Goal: Task Accomplishment & Management: Use online tool/utility

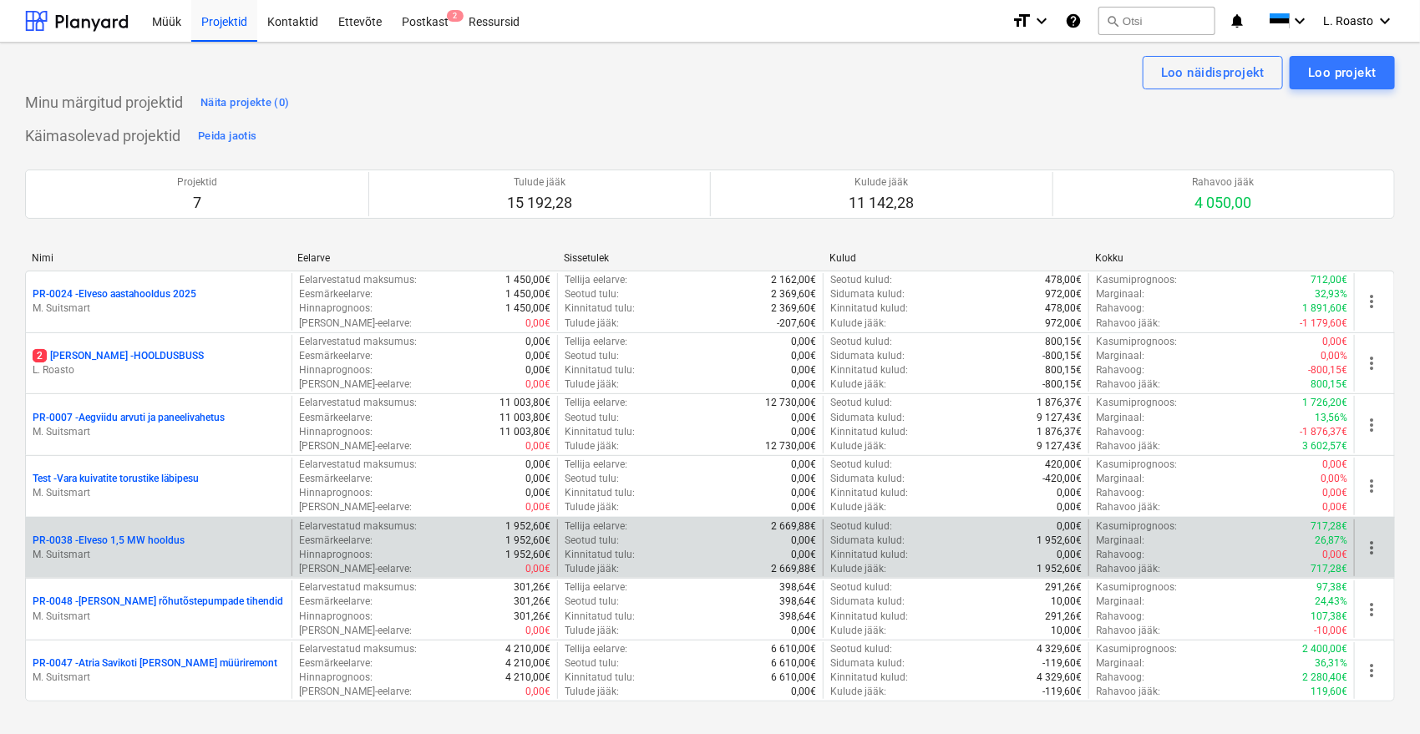
click at [176, 546] on p "PR-0038 - Elveso 1,5 MW hooldus" at bounding box center [109, 541] width 152 height 14
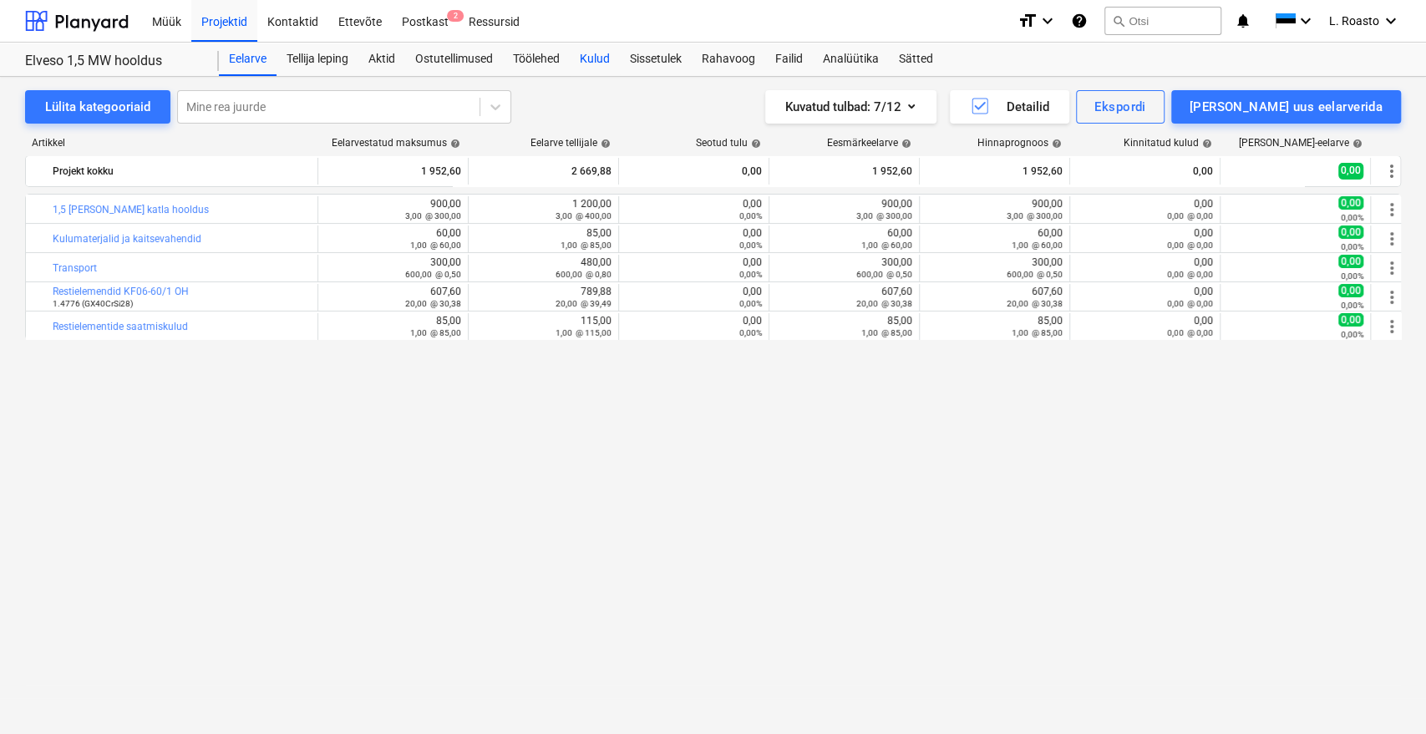
click at [607, 57] on div "Kulud" at bounding box center [595, 59] width 50 height 33
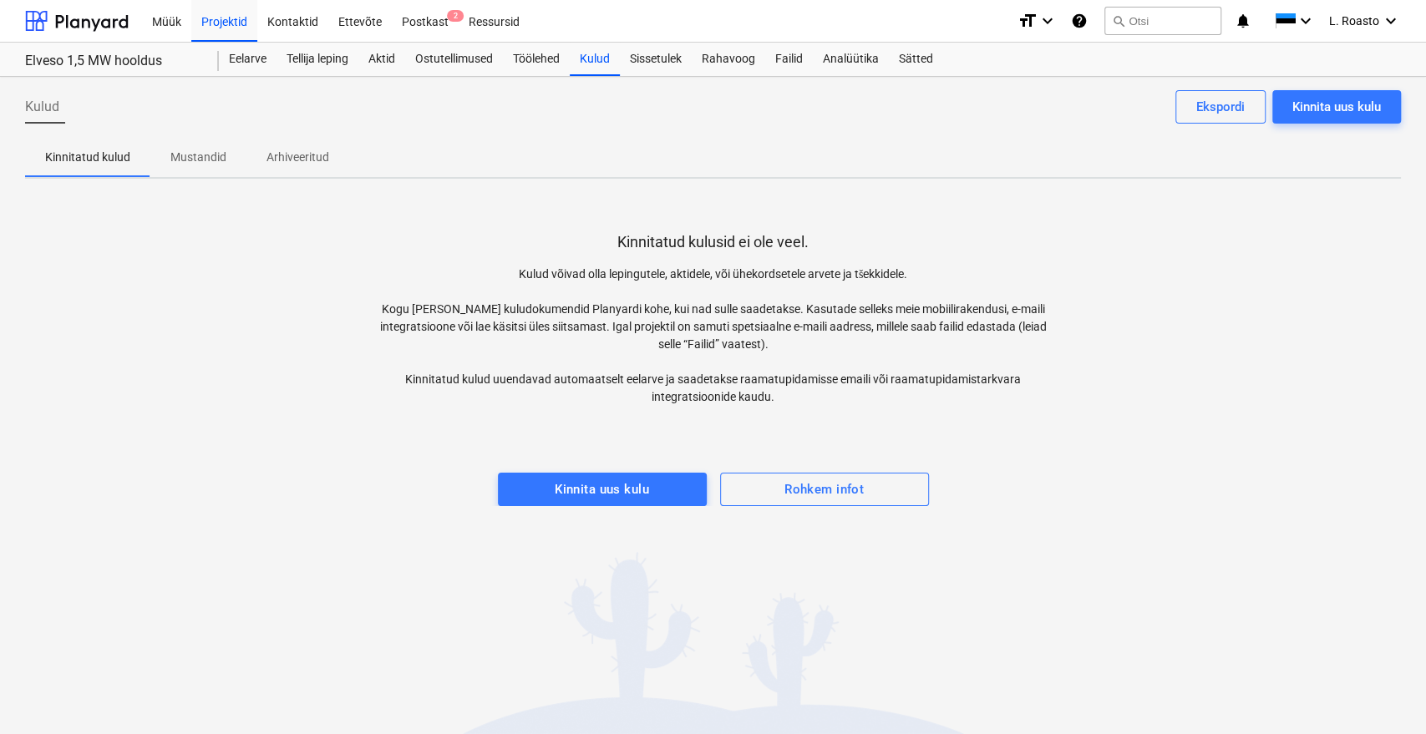
click at [628, 469] on div at bounding box center [713, 455] width 1376 height 33
click at [627, 481] on div "Kinnita uus kulu" at bounding box center [602, 490] width 94 height 22
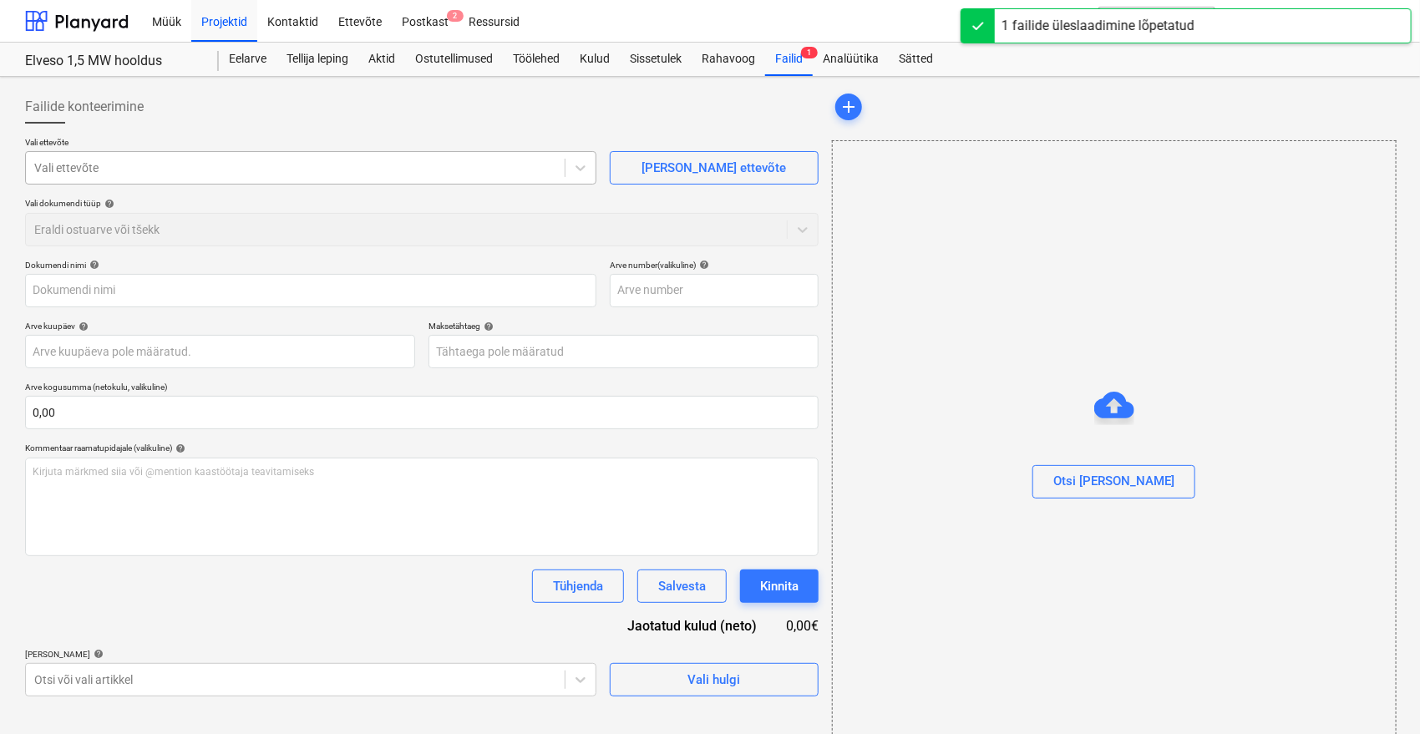
type input "25199_Noveleng_arve.pdf"
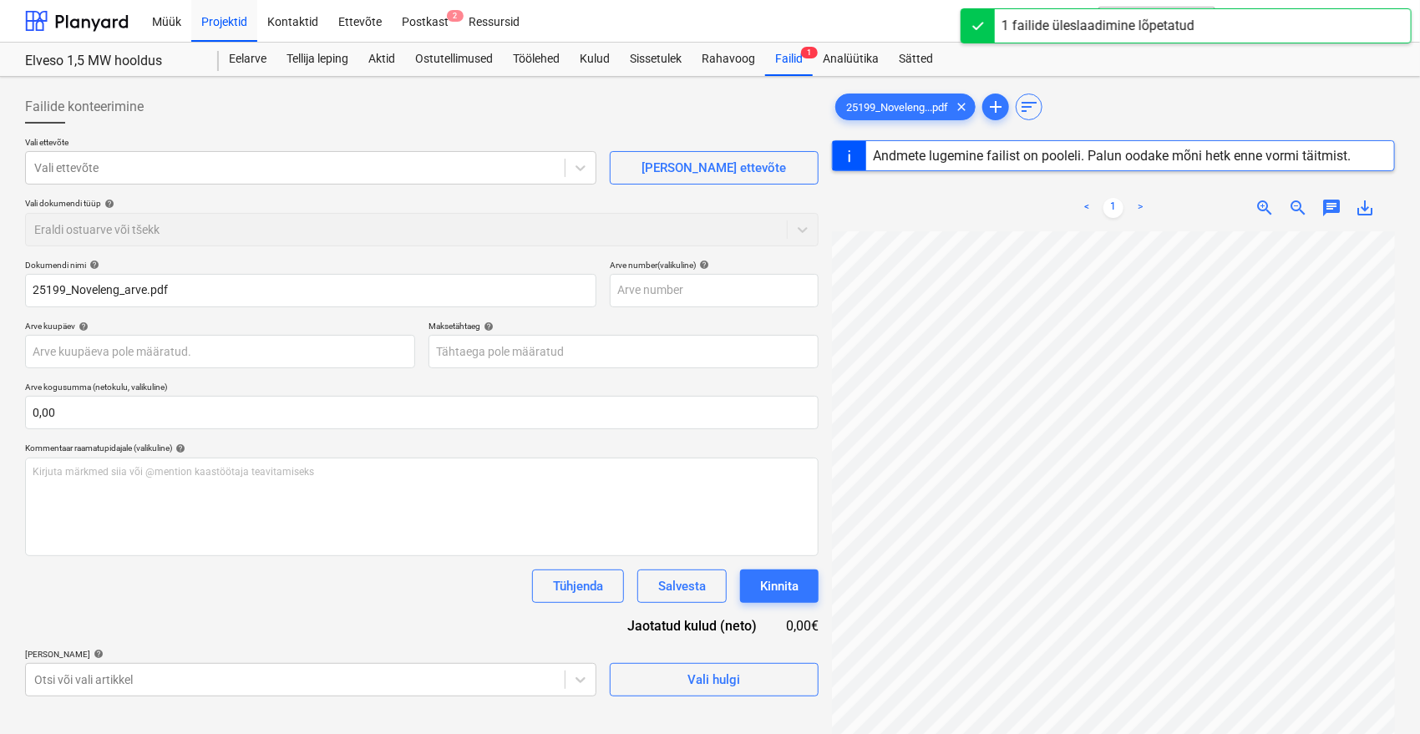
click at [347, 113] on div "Failide konteerimine" at bounding box center [421, 106] width 793 height 33
click at [200, 165] on div at bounding box center [295, 168] width 522 height 17
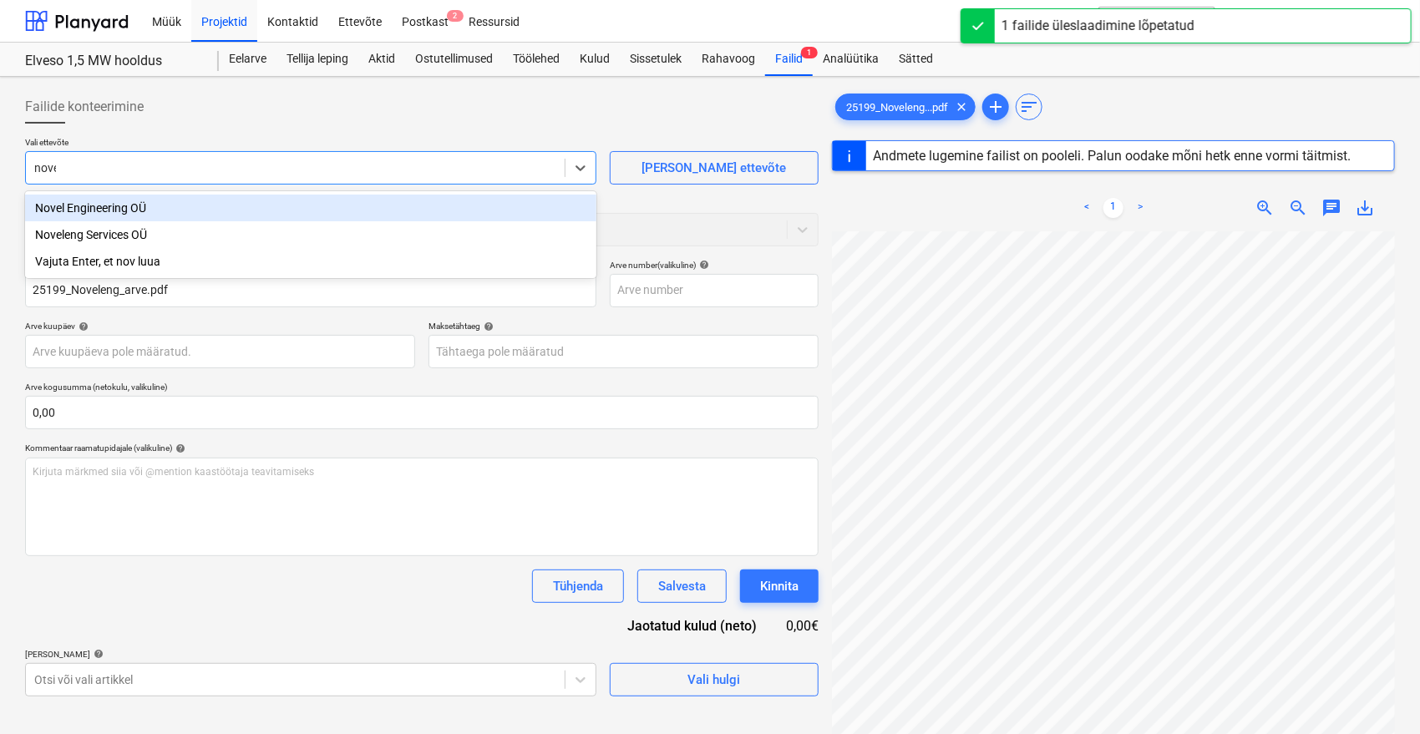
type input "novel"
type input "25199"
type input "[DATE]"
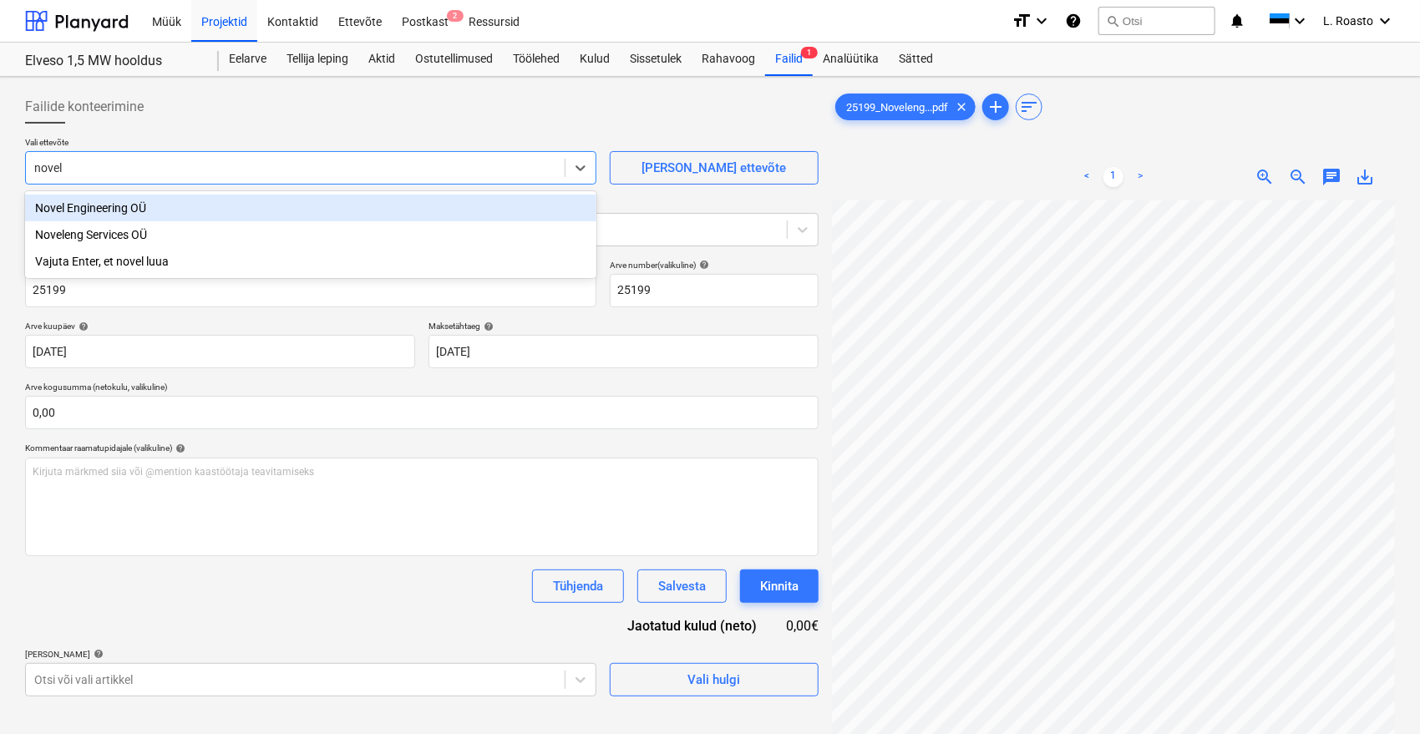
click at [132, 200] on div "Novel Engineering OÜ" at bounding box center [310, 208] width 571 height 27
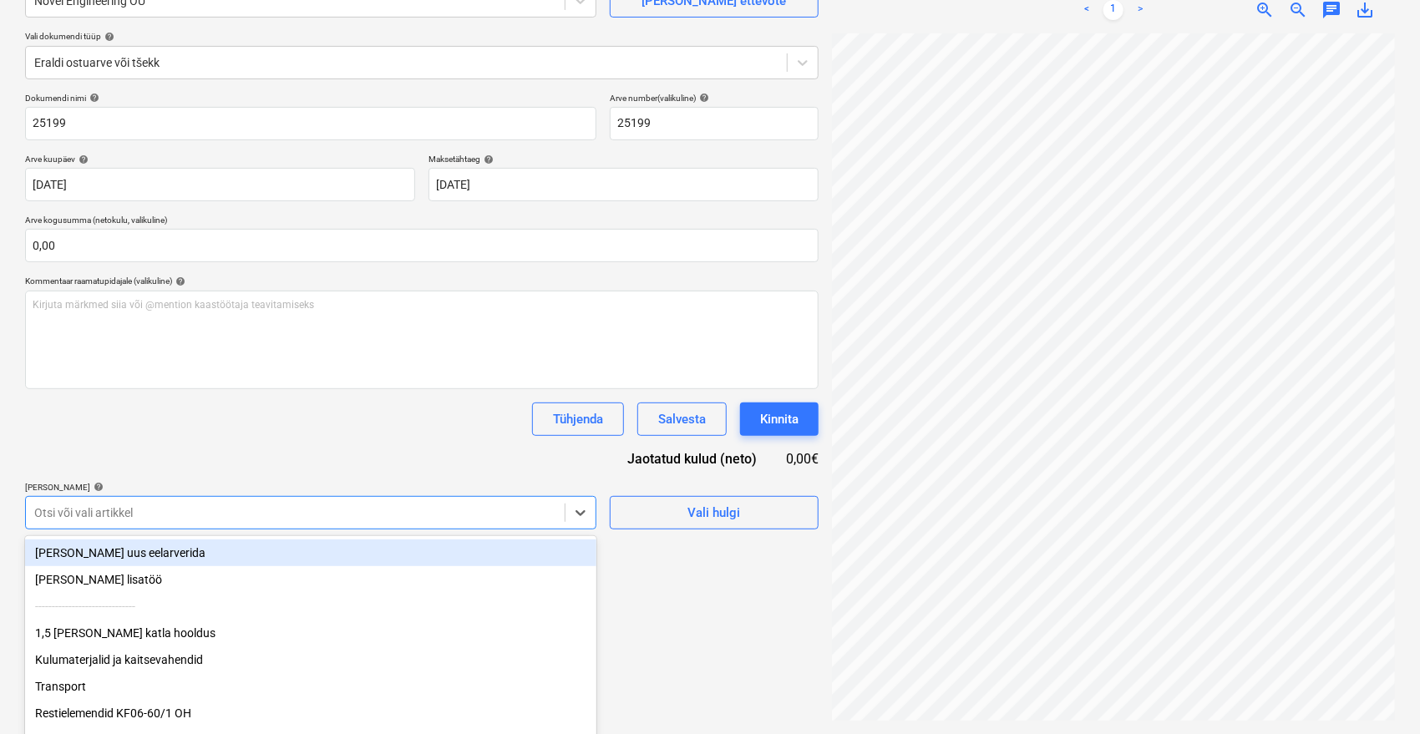
scroll to position [195, 0]
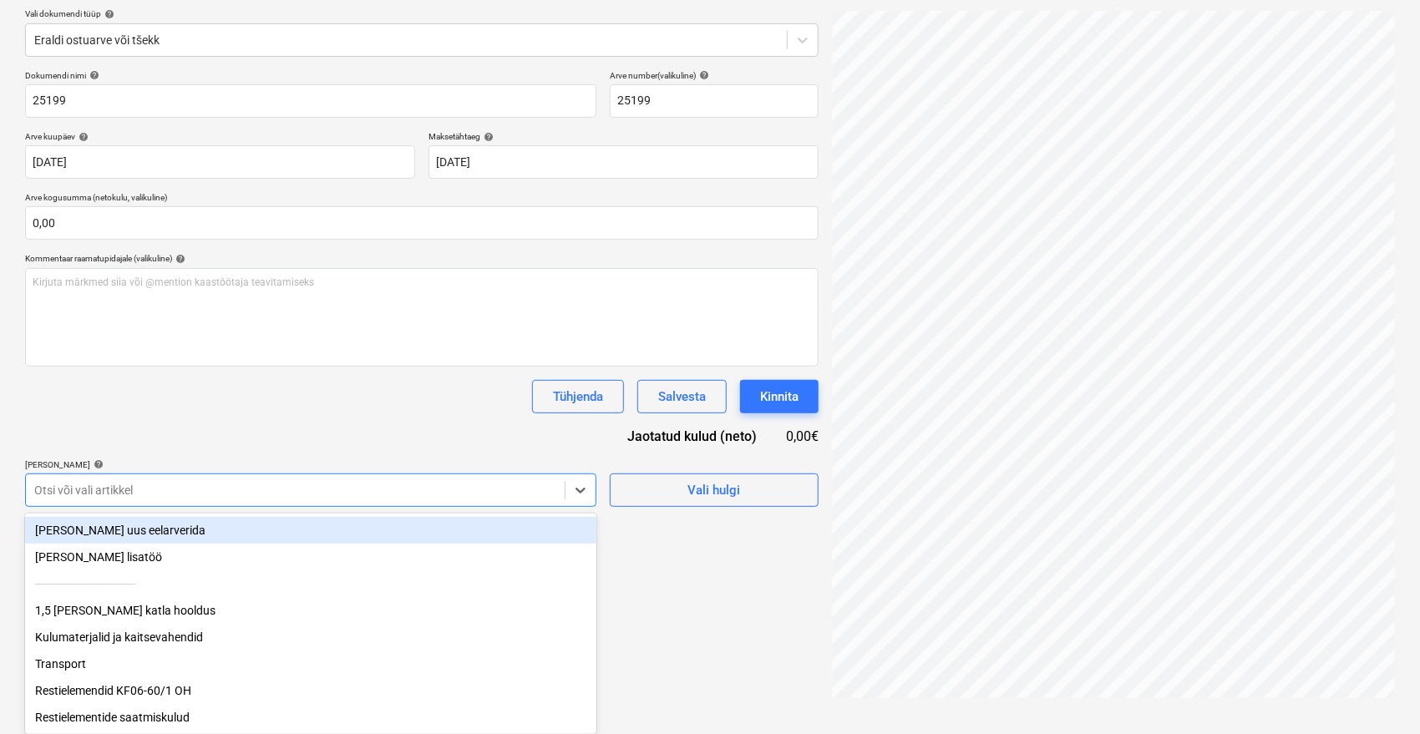
click at [174, 522] on body "Müük Projektid Kontaktid Ettevõte Postkast 2 Ressursid format_size keyboard_arr…" at bounding box center [710, 177] width 1420 height 734
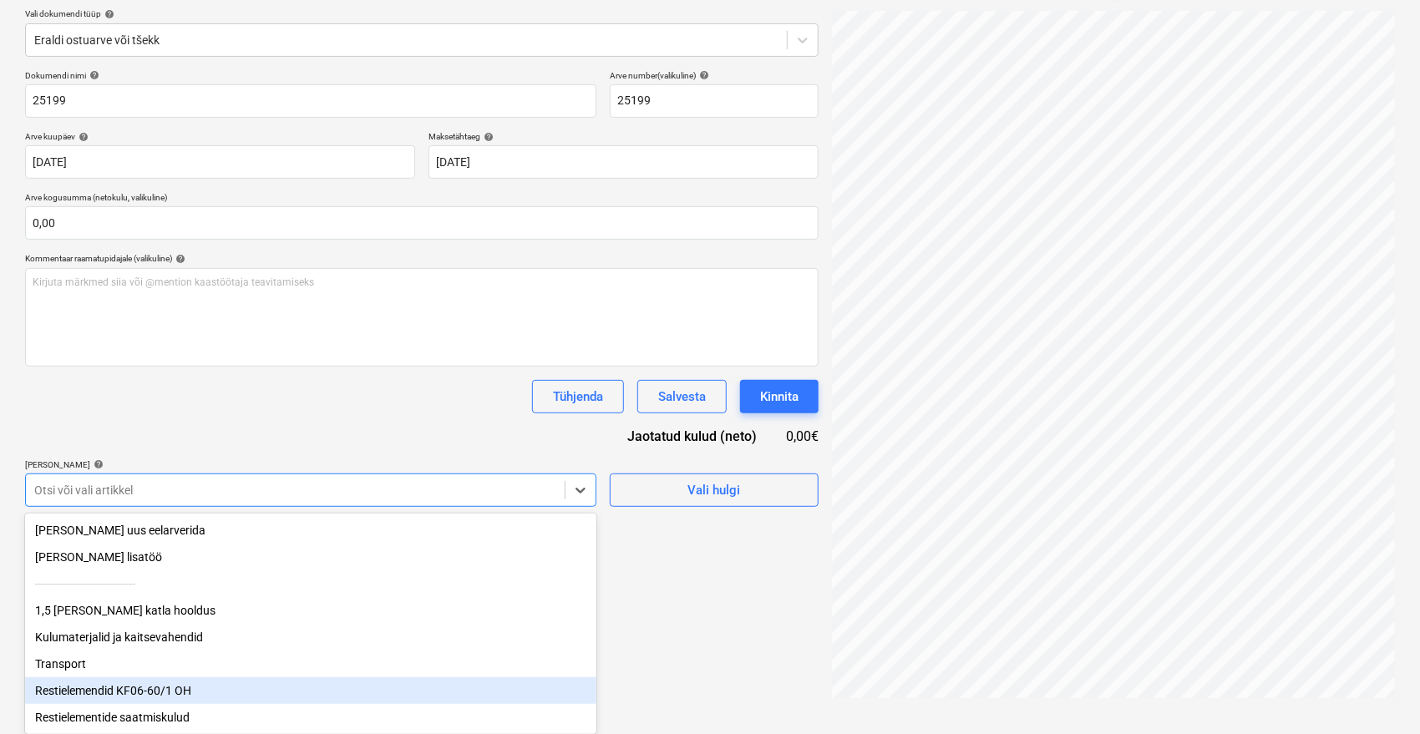
click at [185, 693] on div "Restielemendid KF06-60/1 OH" at bounding box center [310, 690] width 571 height 27
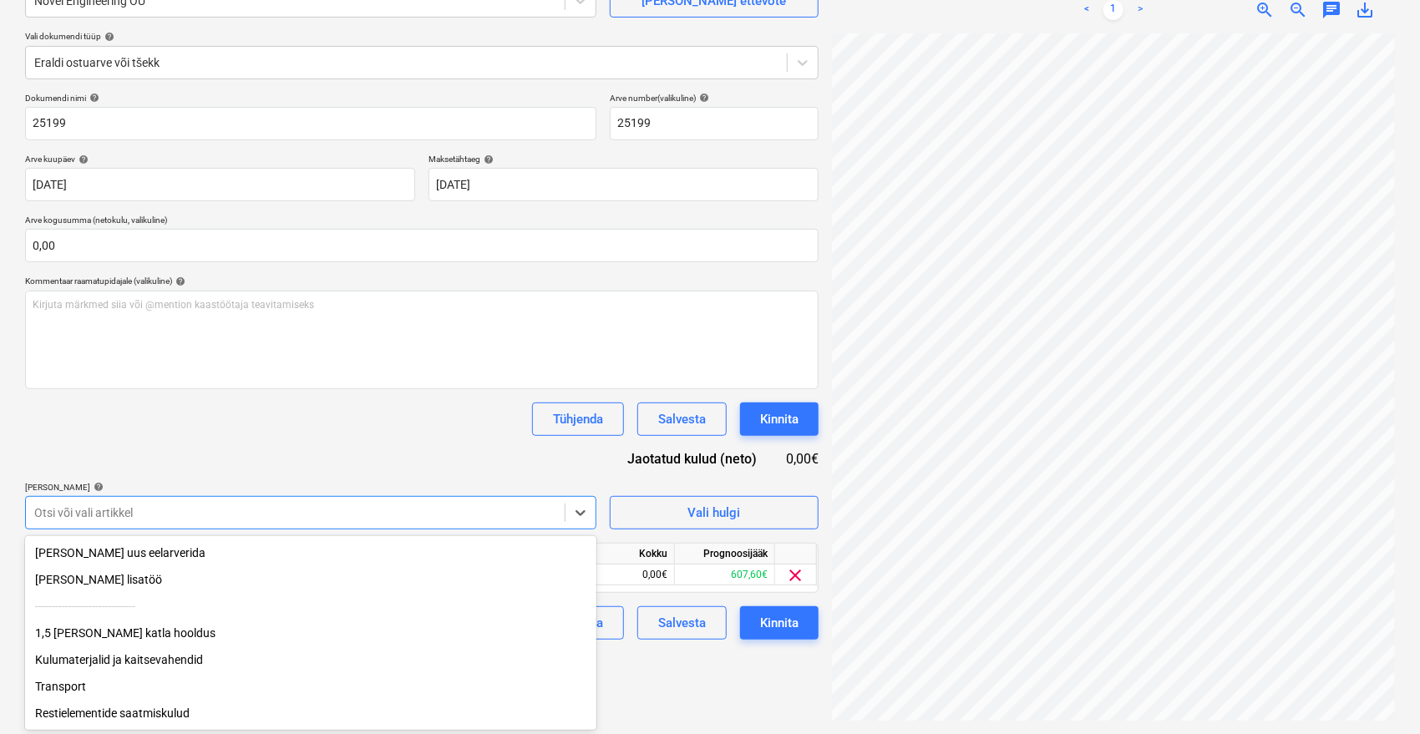
click at [160, 687] on div "Transport" at bounding box center [310, 686] width 571 height 27
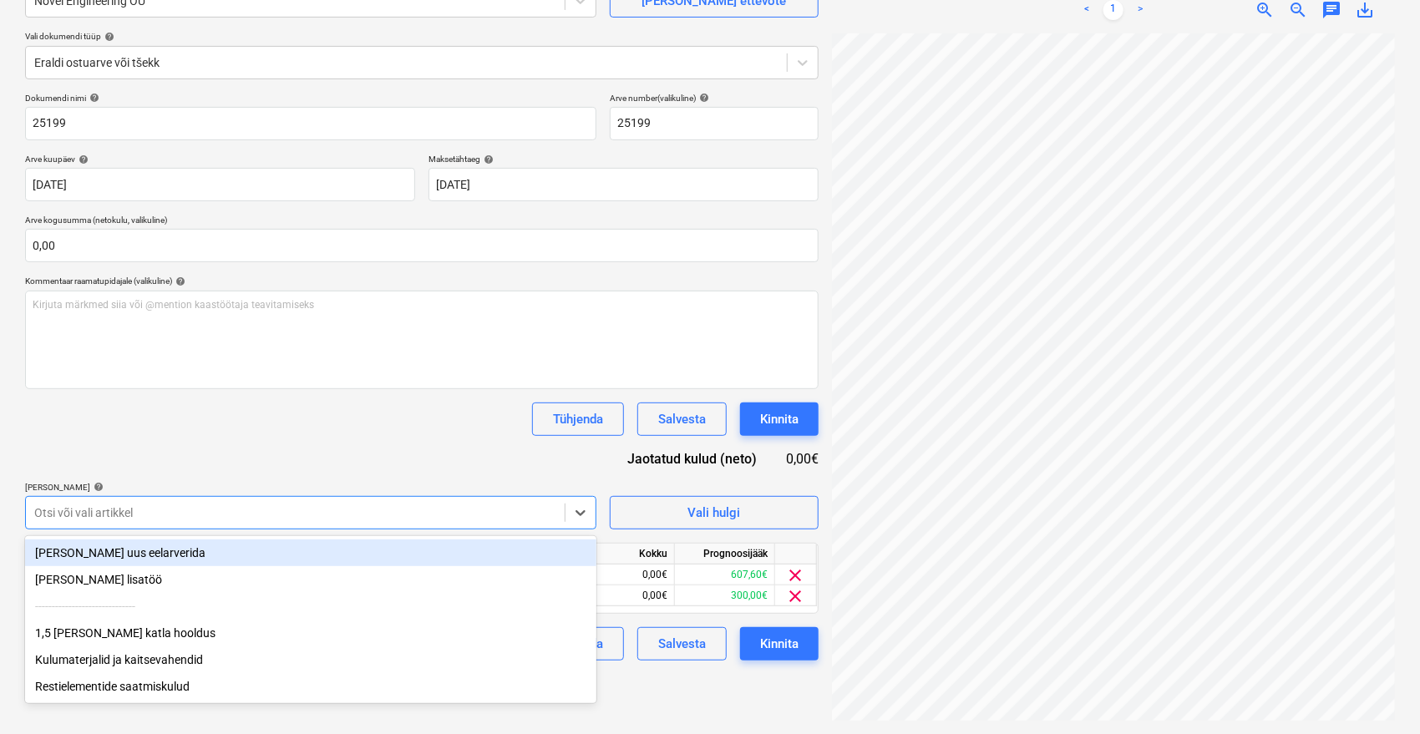
click at [415, 413] on div "Tühjenda Salvesta Kinnita" at bounding box center [421, 419] width 793 height 33
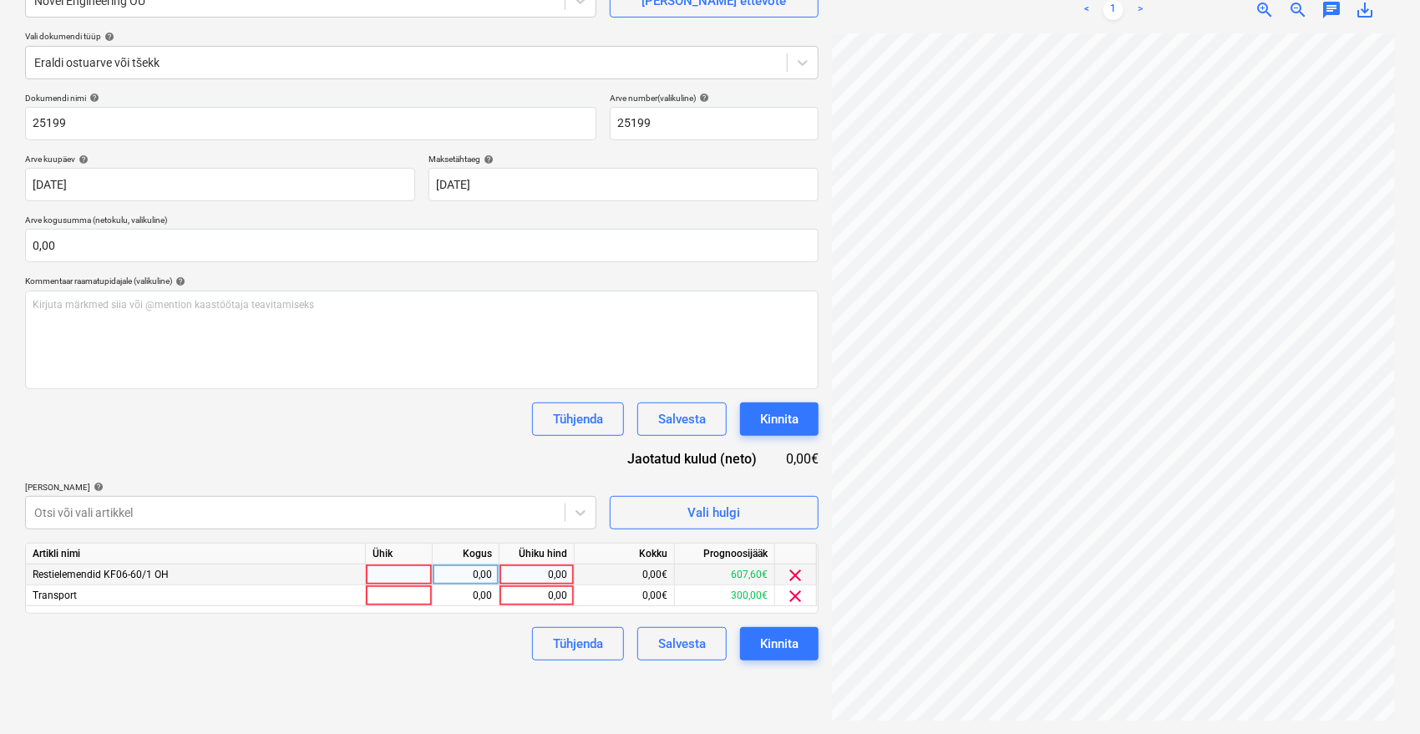
click at [539, 574] on div "0,00" at bounding box center [536, 575] width 61 height 21
type input "607,5"
click at [549, 602] on div "0,00" at bounding box center [536, 595] width 61 height 21
click at [555, 593] on div "0,00" at bounding box center [536, 595] width 61 height 21
type input "85"
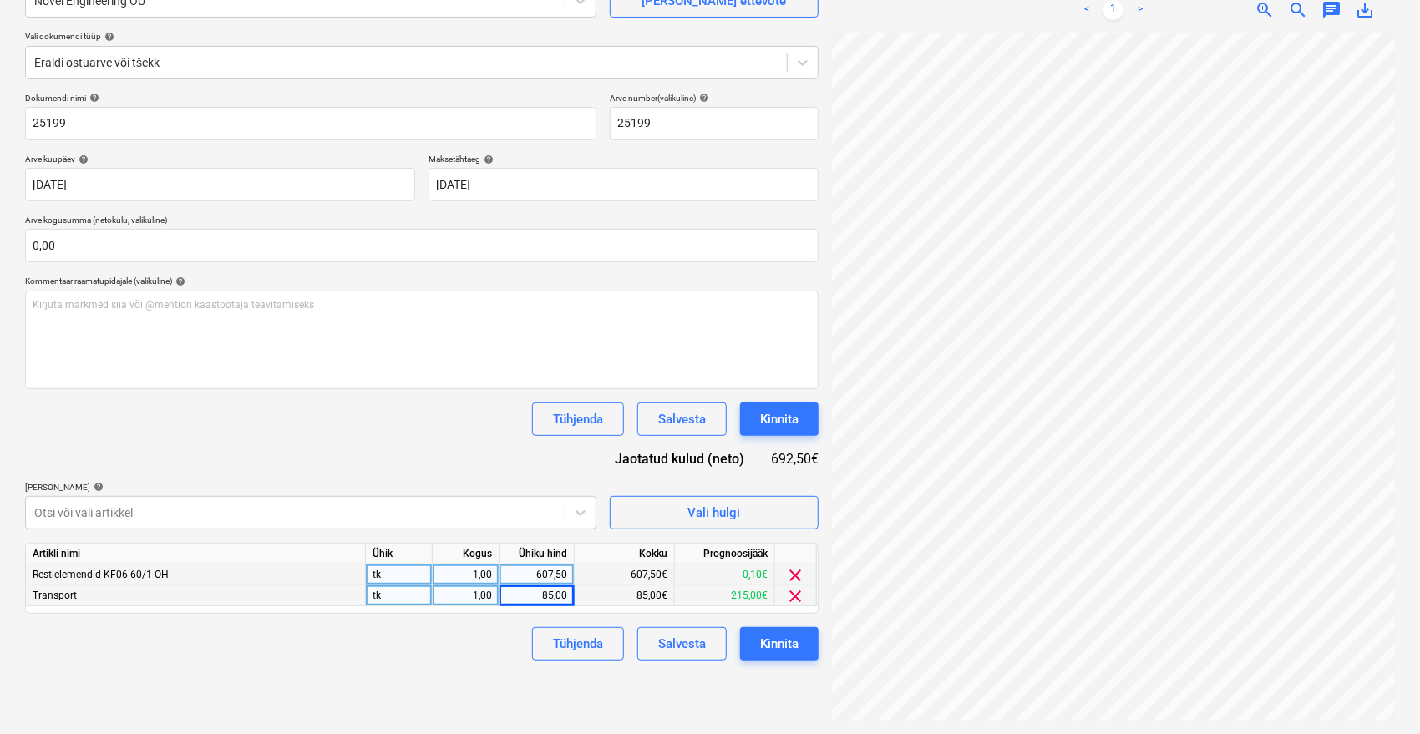
click at [428, 682] on div "Failide konteerimine Vali ettevõte Novel Engineering OÜ [PERSON_NAME] uus ettev…" at bounding box center [421, 321] width 807 height 811
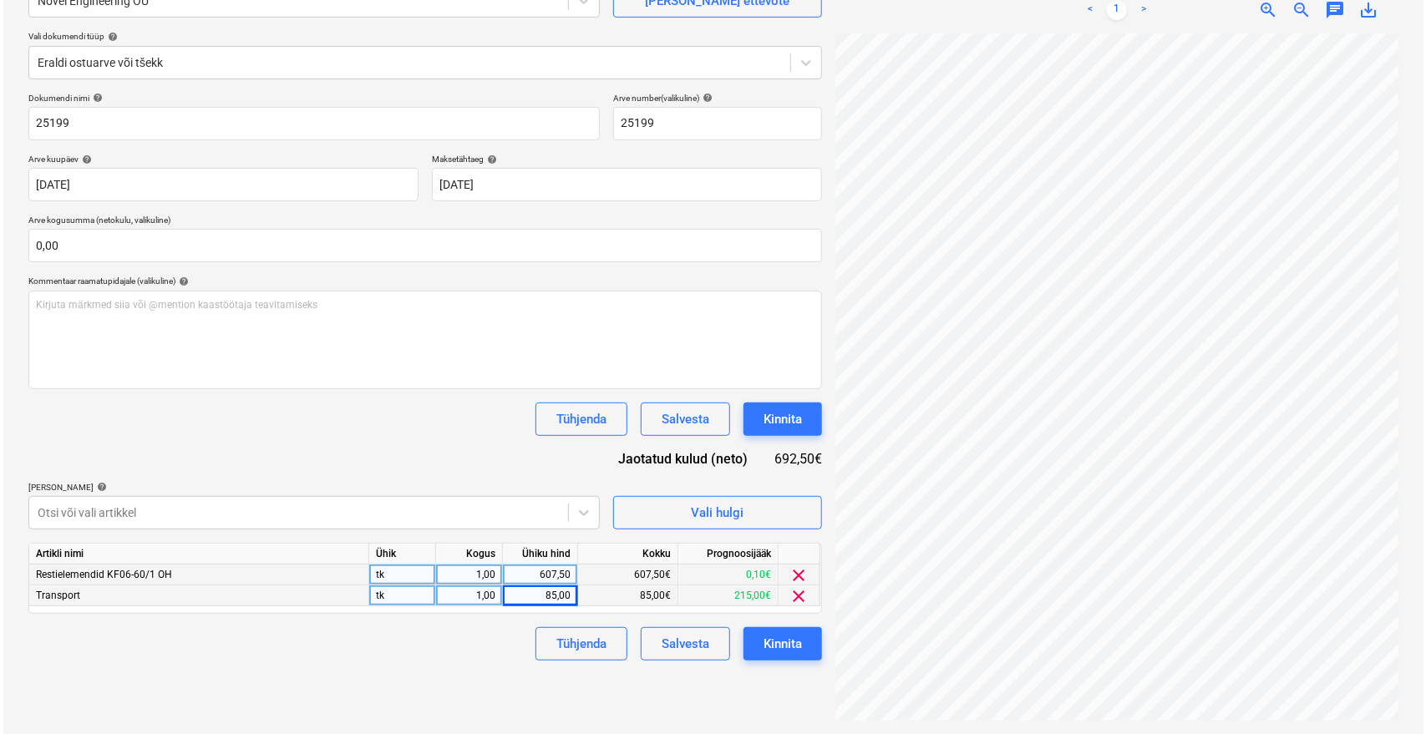
scroll to position [0, 67]
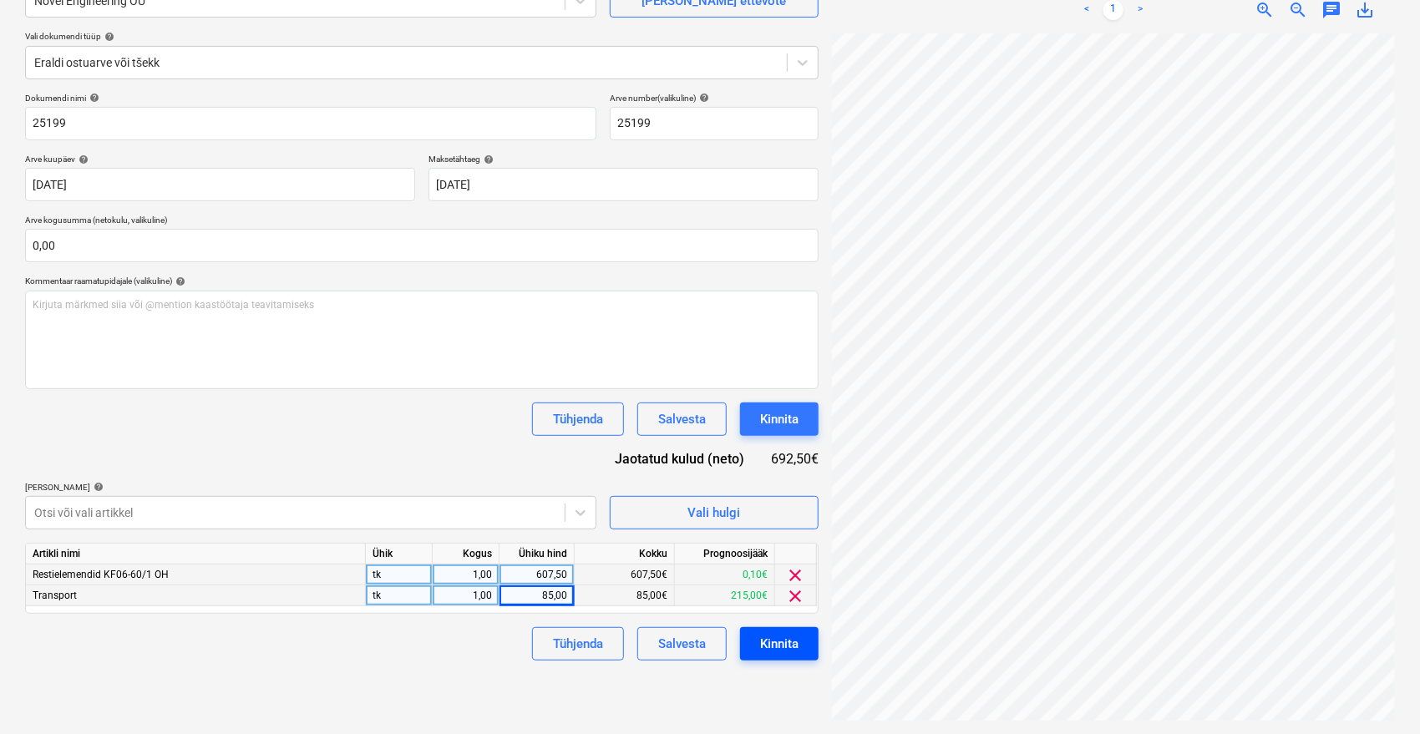
click at [782, 639] on div "Kinnita" at bounding box center [779, 644] width 38 height 22
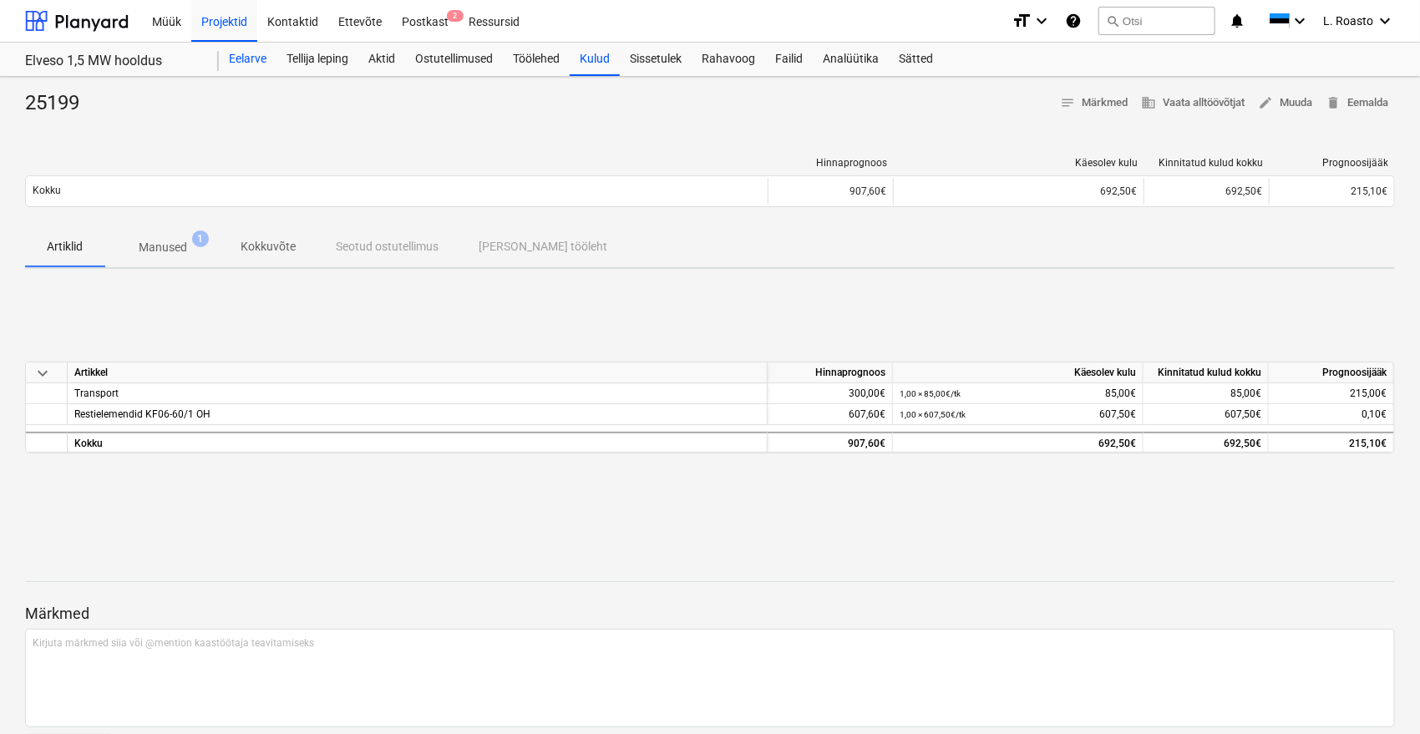
click at [236, 56] on div "Eelarve" at bounding box center [248, 59] width 58 height 33
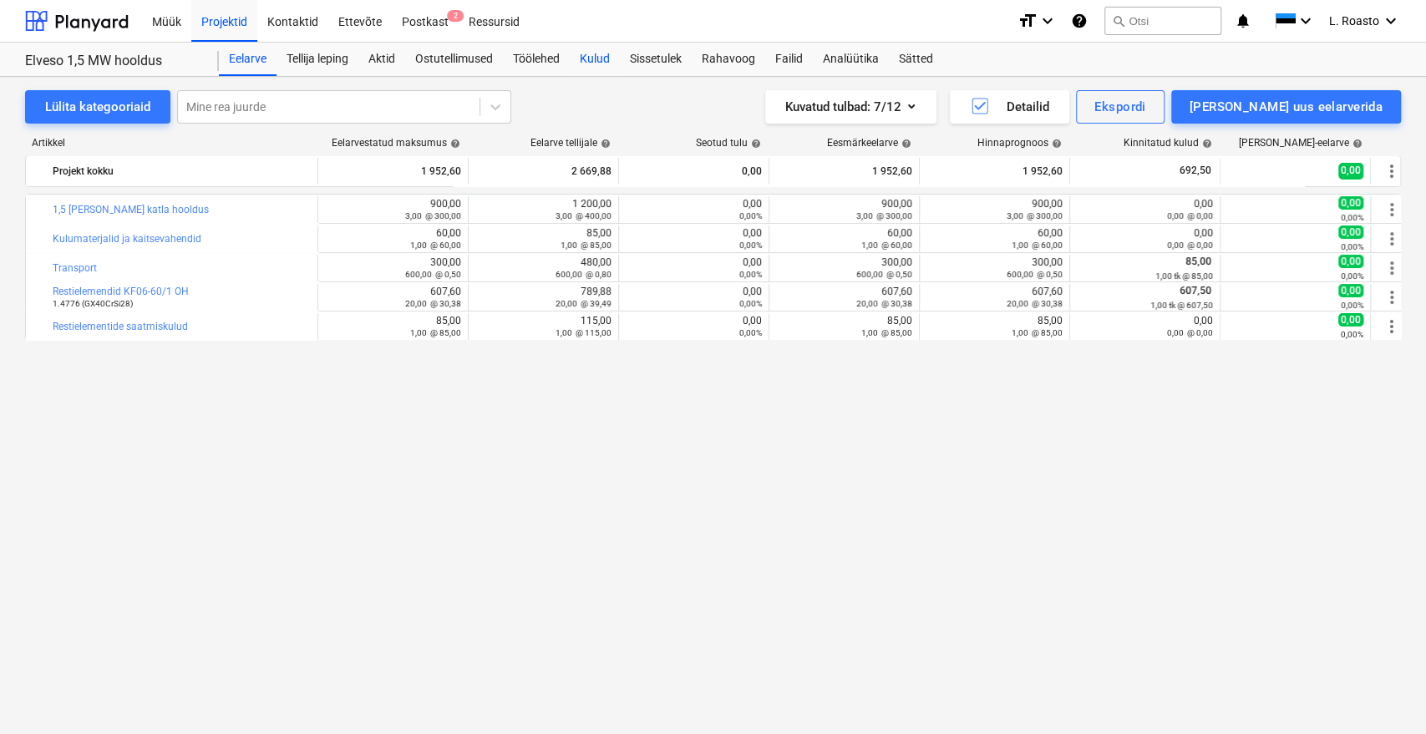
click at [595, 49] on div "Kulud" at bounding box center [595, 59] width 50 height 33
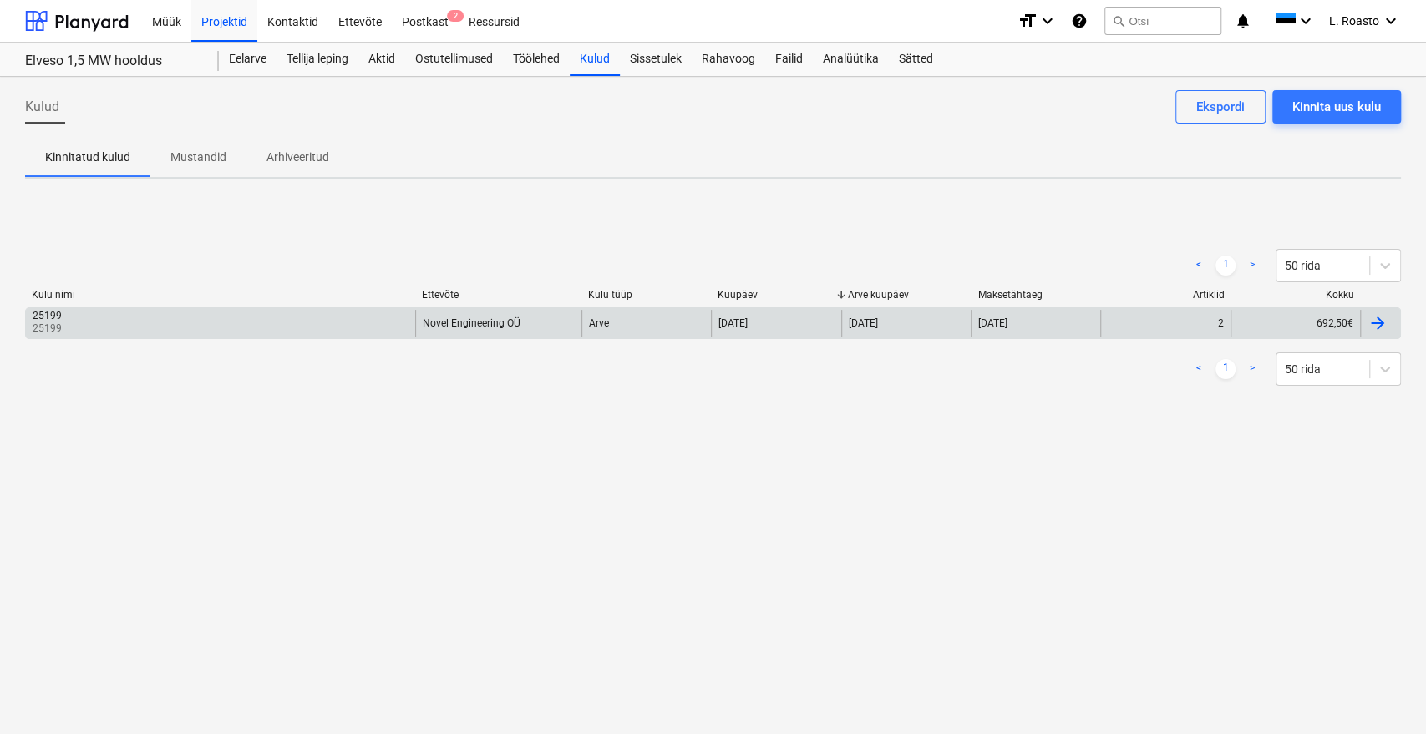
click at [1376, 320] on div at bounding box center [1377, 323] width 20 height 20
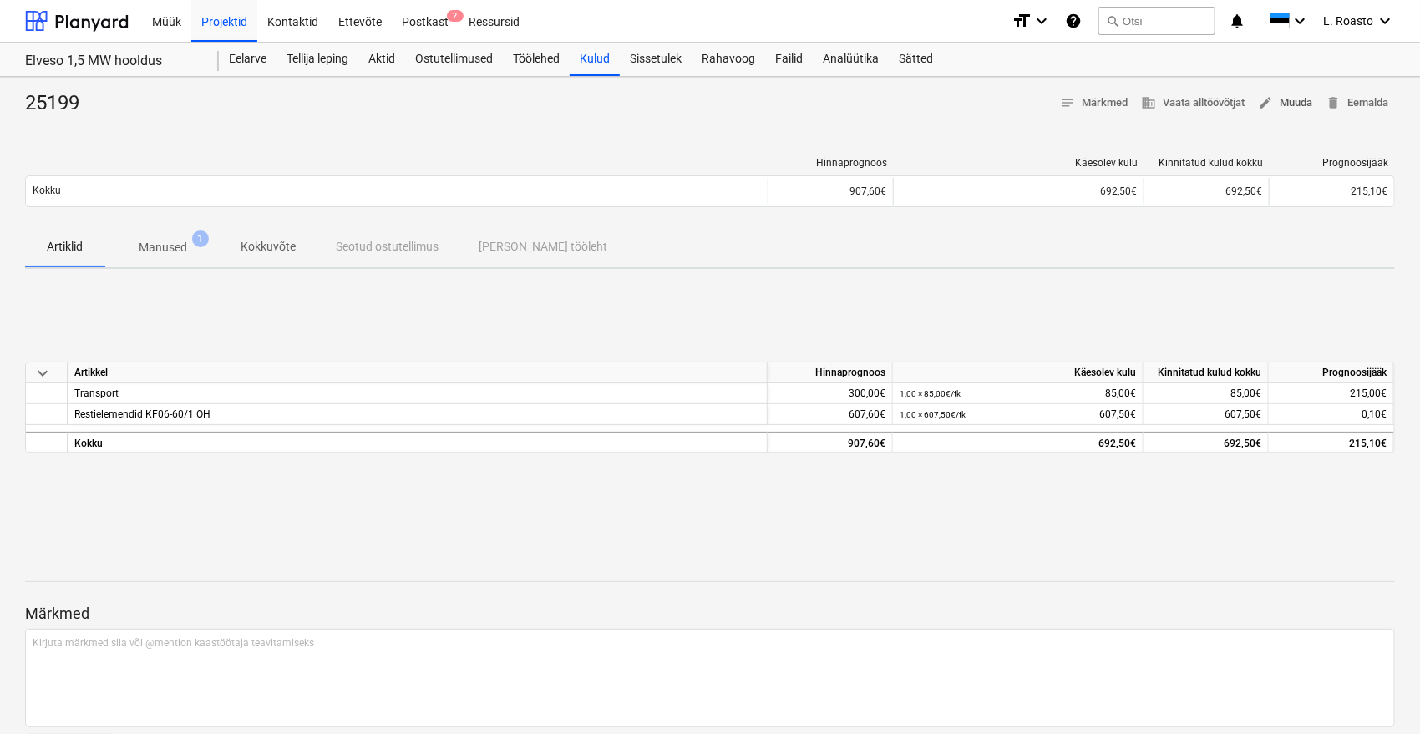
click at [1269, 101] on span "edit" at bounding box center [1265, 102] width 15 height 15
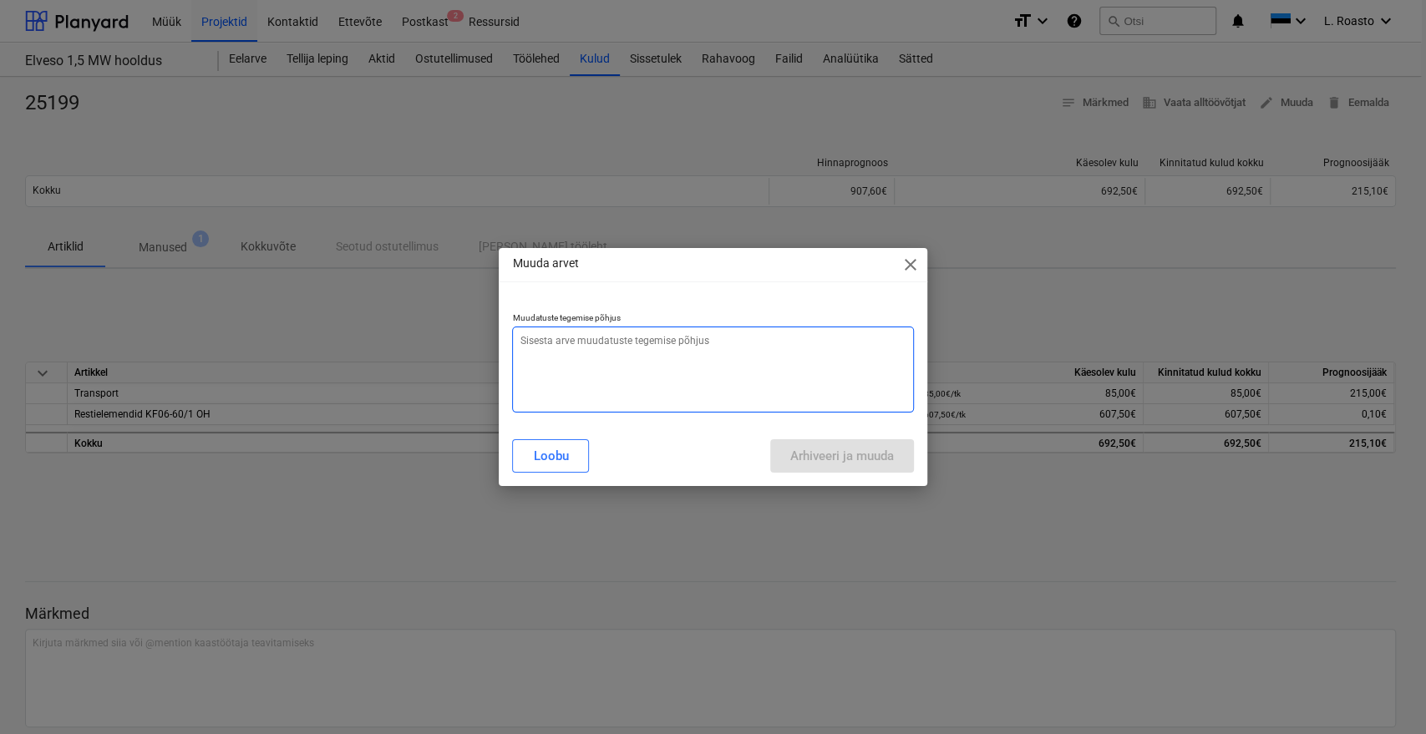
click at [765, 336] on textarea at bounding box center [712, 370] width 401 height 86
type textarea "x"
type textarea "l"
type textarea "x"
type textarea "li"
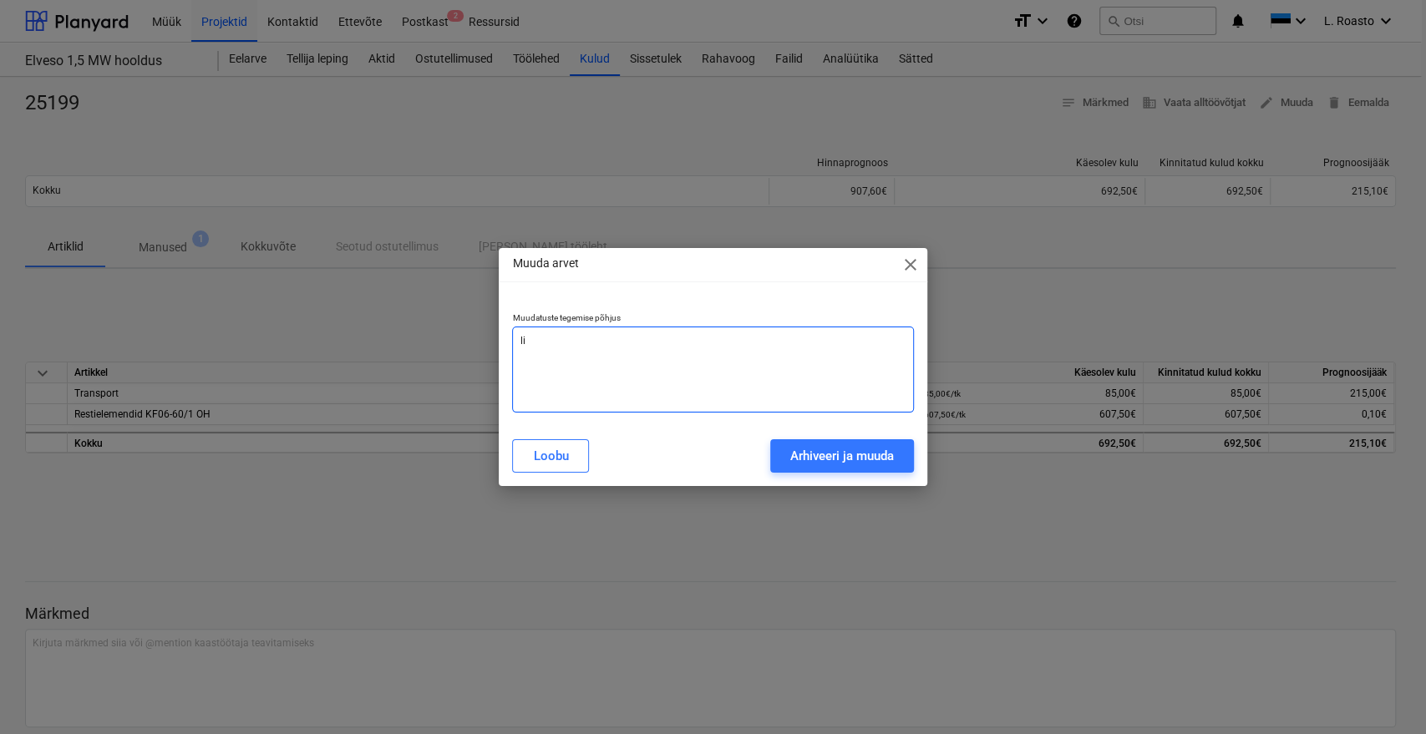
type textarea "x"
type textarea "lis"
type textarea "x"
type textarea "[PERSON_NAME]"
type textarea "x"
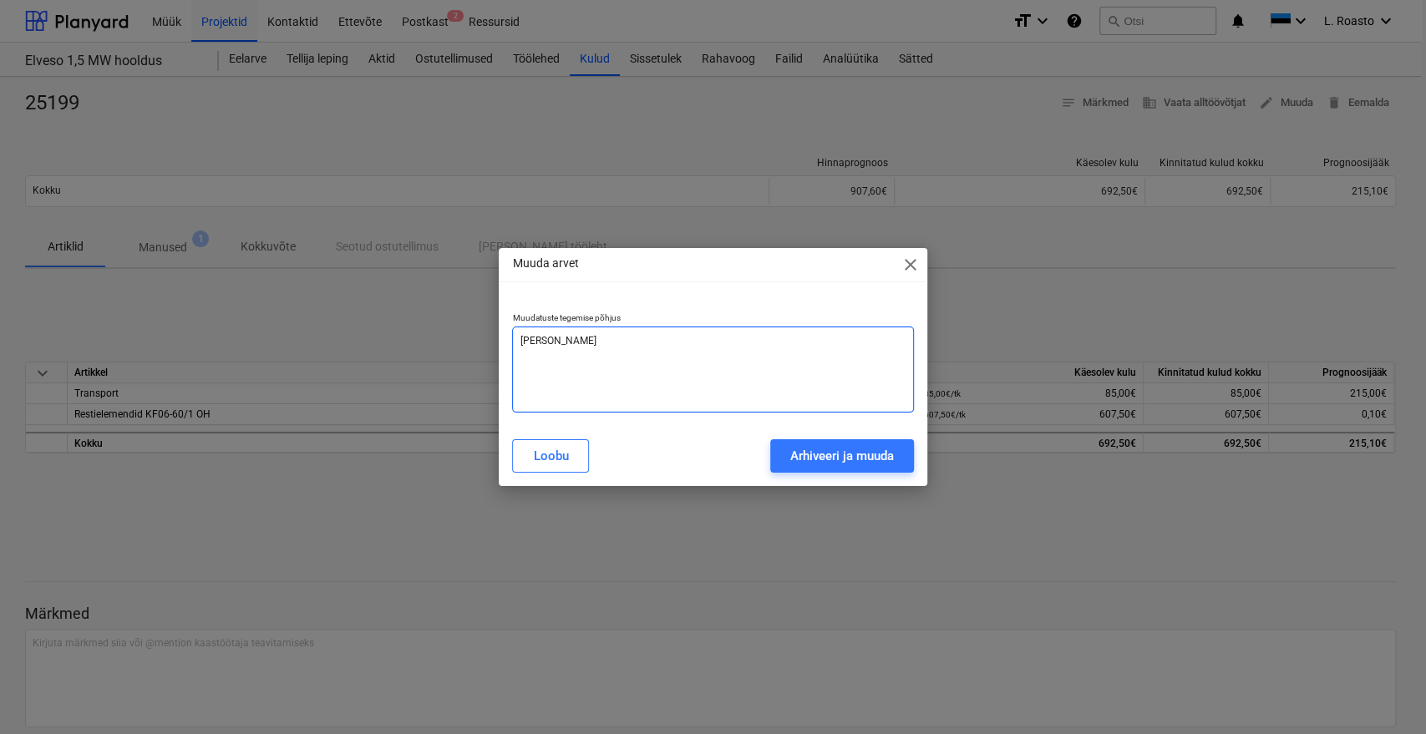
type textarea "[PERSON_NAME]"
type textarea "x"
type textarea "[PERSON_NAME]"
type textarea "x"
type textarea "[PERSON_NAME]"
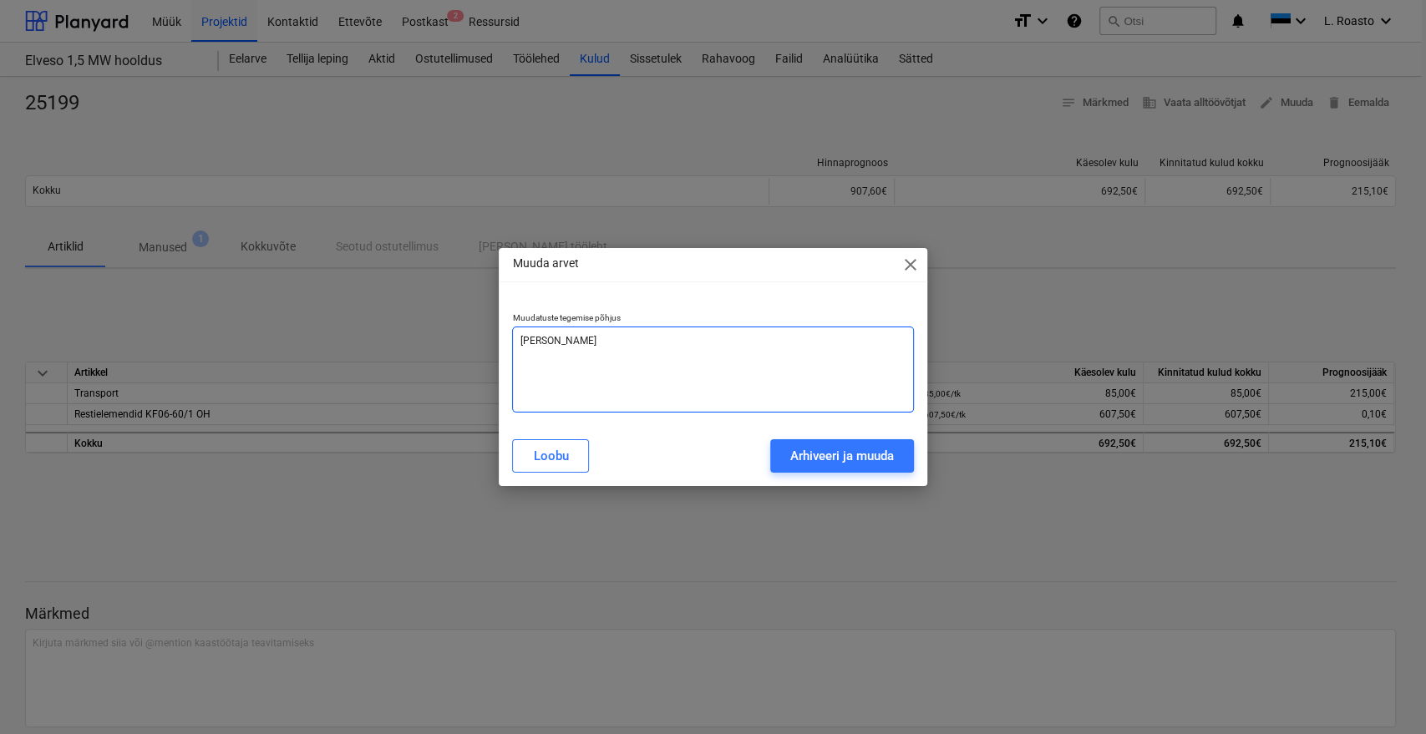
type textarea "x"
type textarea "[PERSON_NAME]"
type textarea "x"
type textarea "[PERSON_NAME]"
type textarea "x"
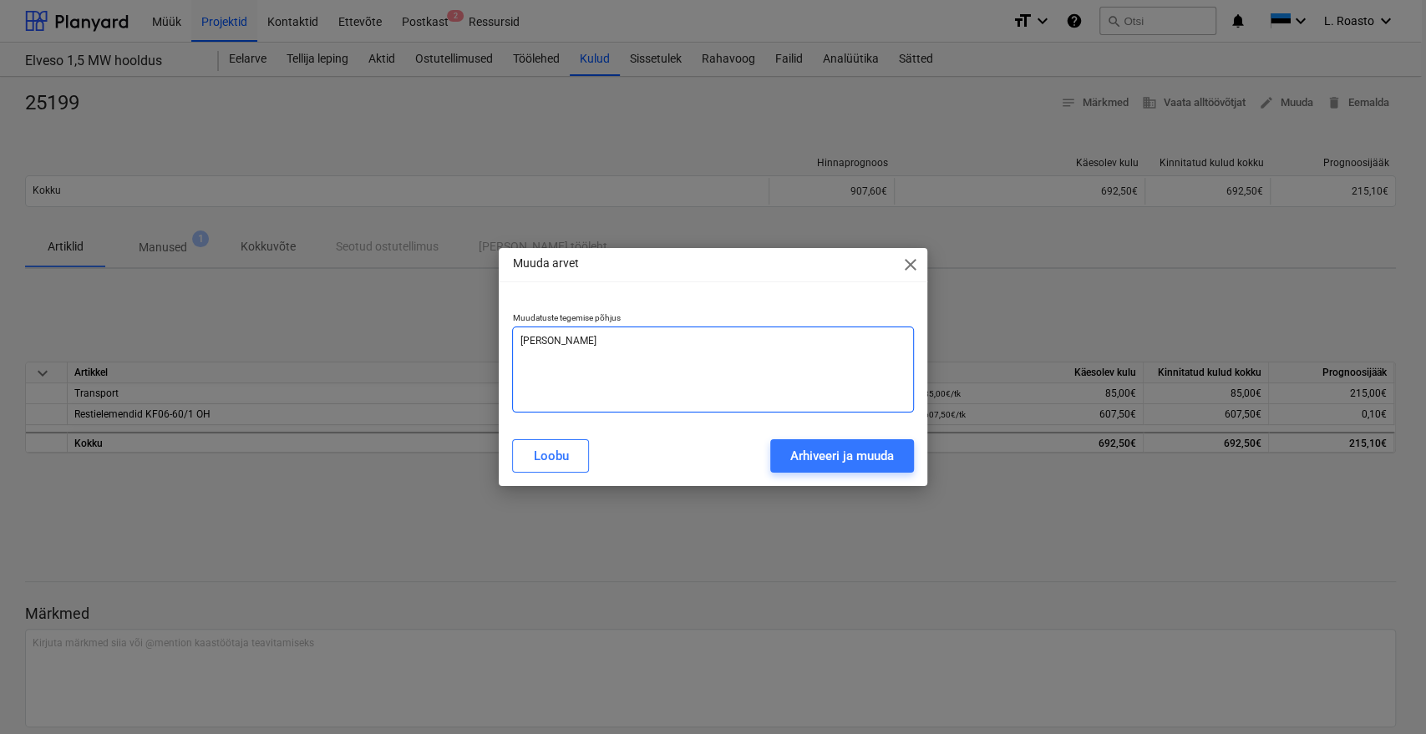
type textarea "[PERSON_NAME]"
type textarea "x"
type textarea "[PERSON_NAME] juurde"
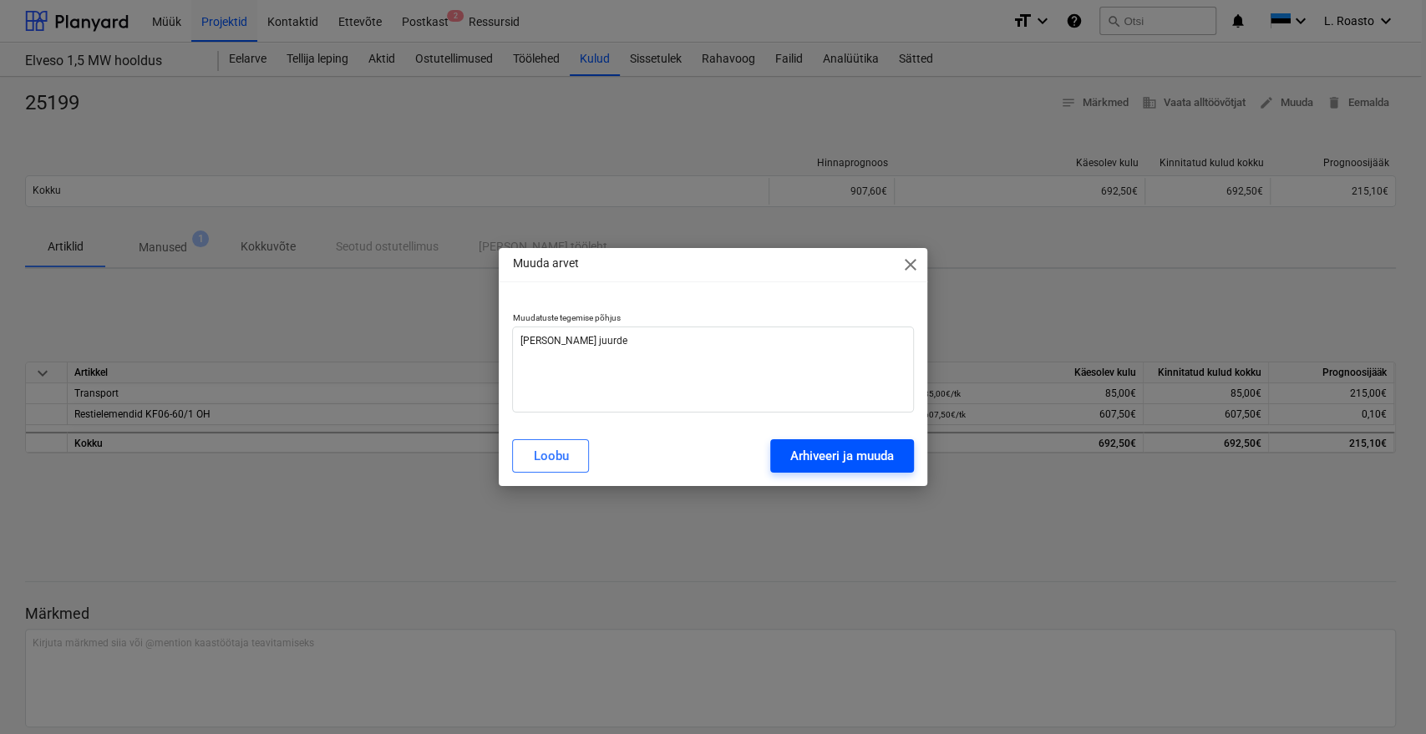
click at [832, 464] on div "Arhiveeri ja muuda" at bounding box center [842, 456] width 104 height 22
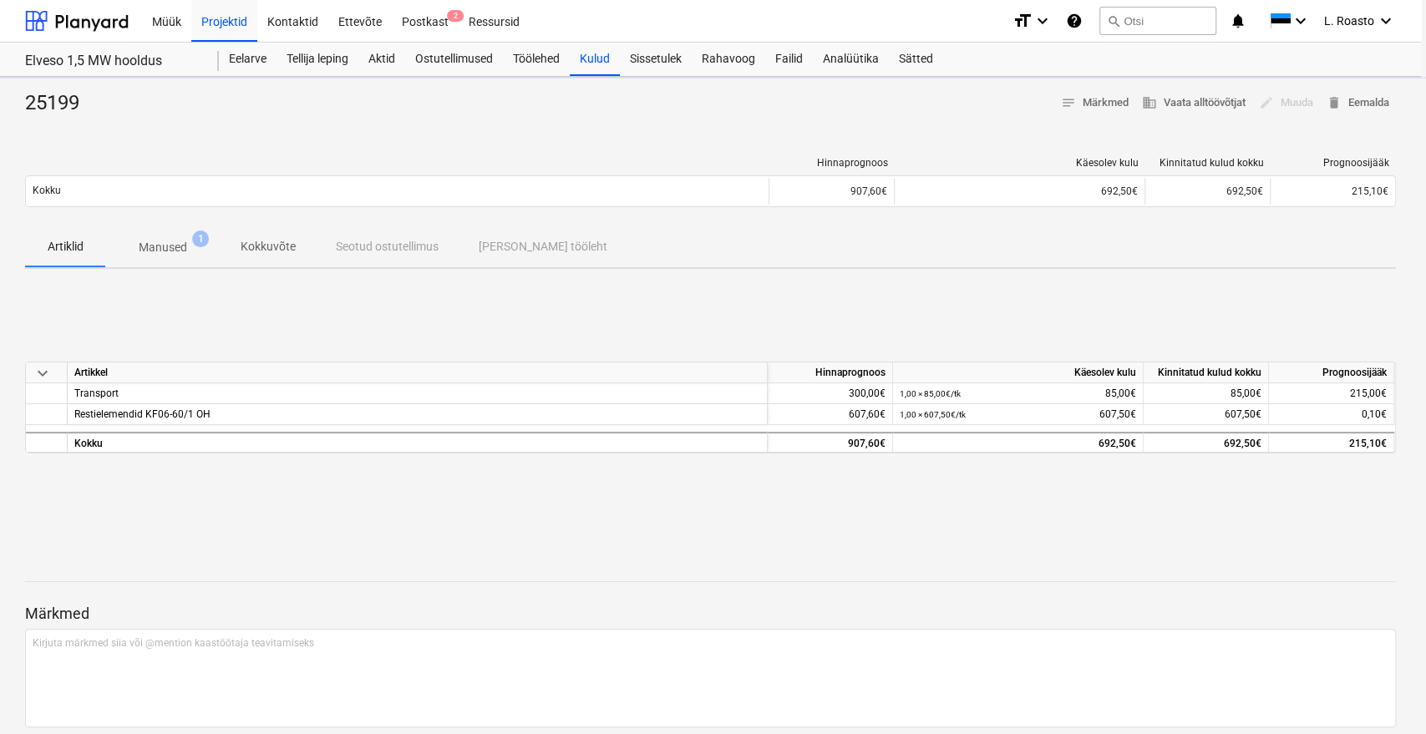
type textarea "x"
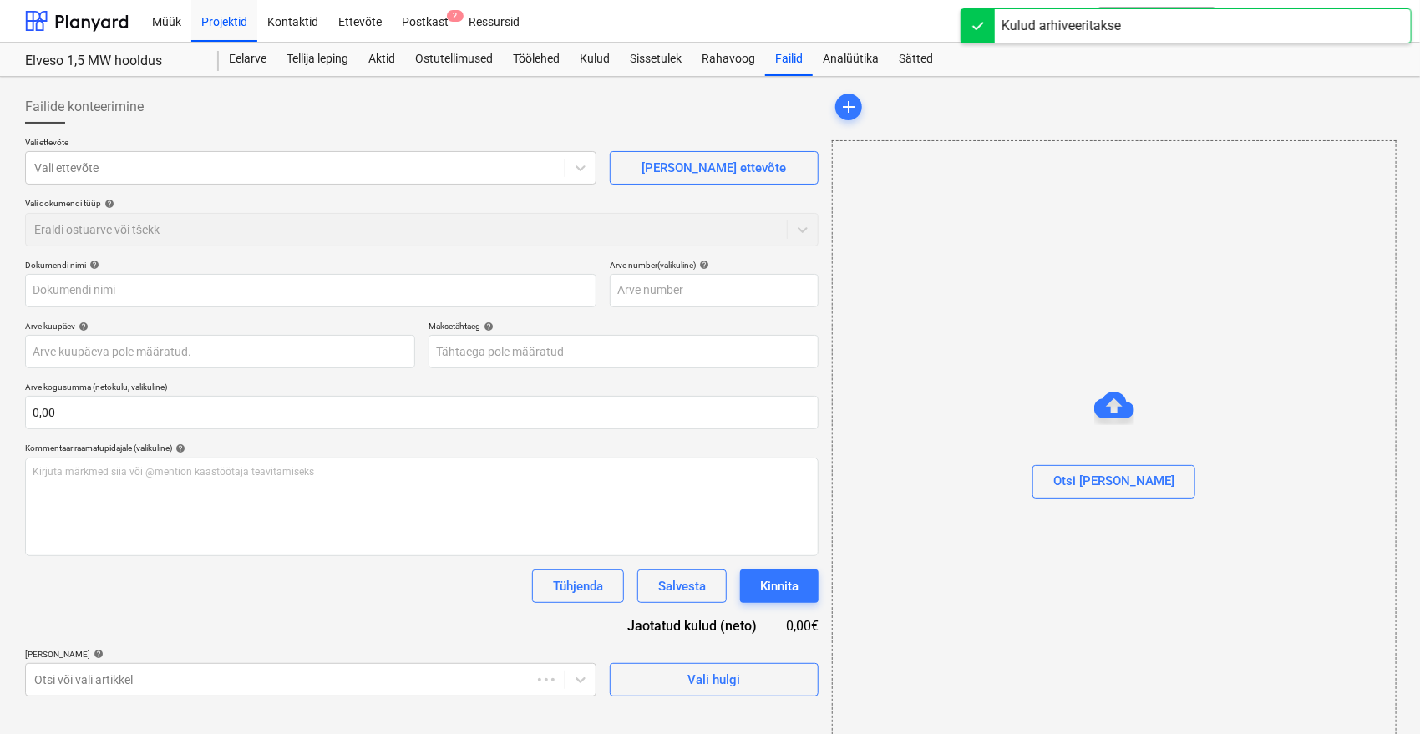
type input "25199"
type input "[DATE]"
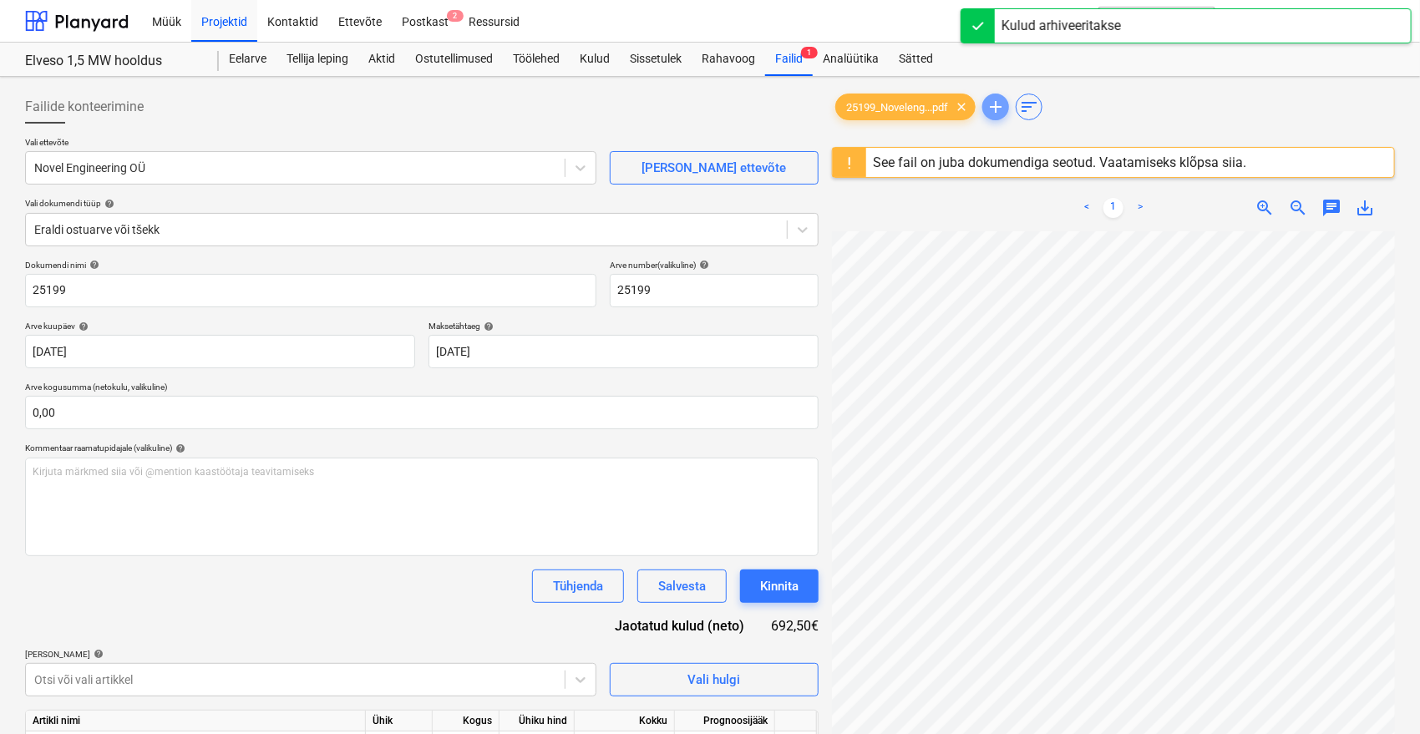
drag, startPoint x: 996, startPoint y: 105, endPoint x: 986, endPoint y: 138, distance: 33.8
click at [996, 105] on span "add" at bounding box center [996, 107] width 20 height 20
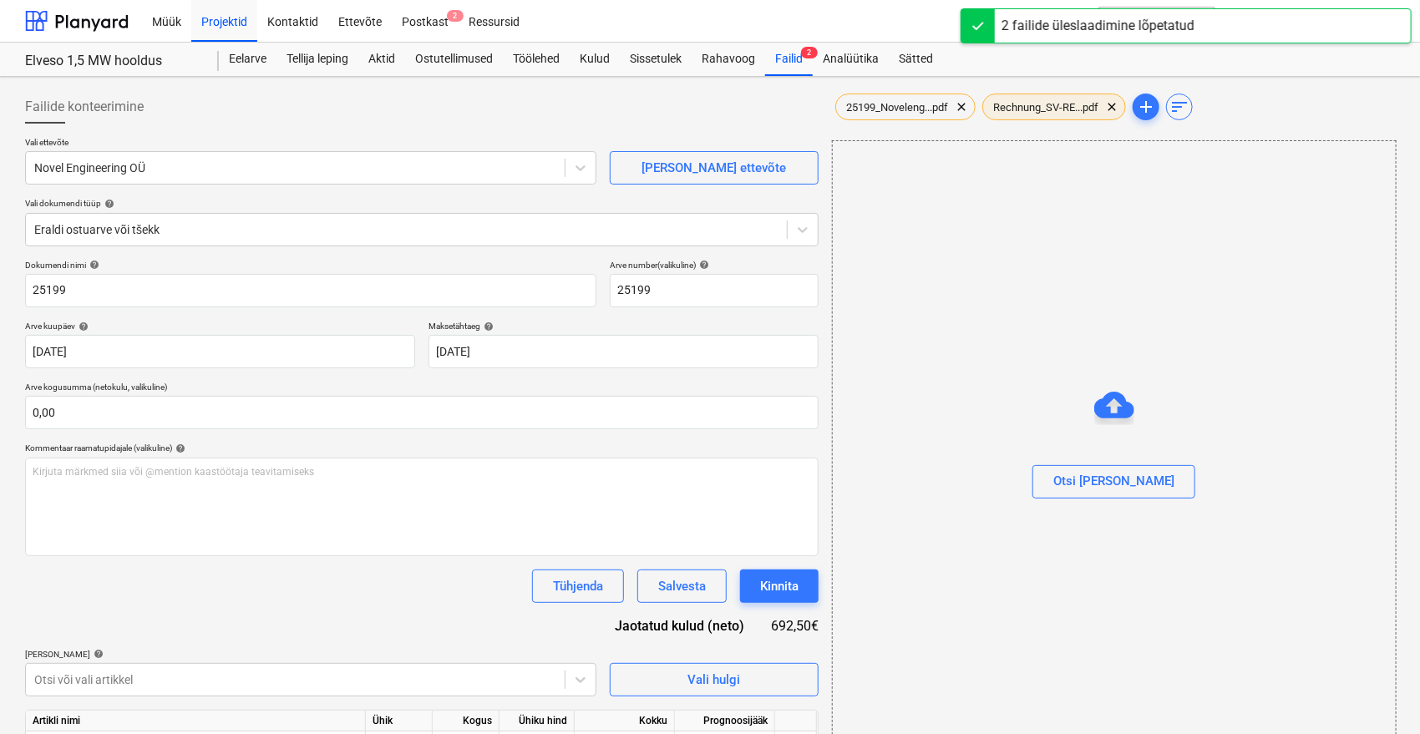
click at [1038, 105] on span "Rechnung_SV-RE...pdf" at bounding box center [1045, 107] width 125 height 13
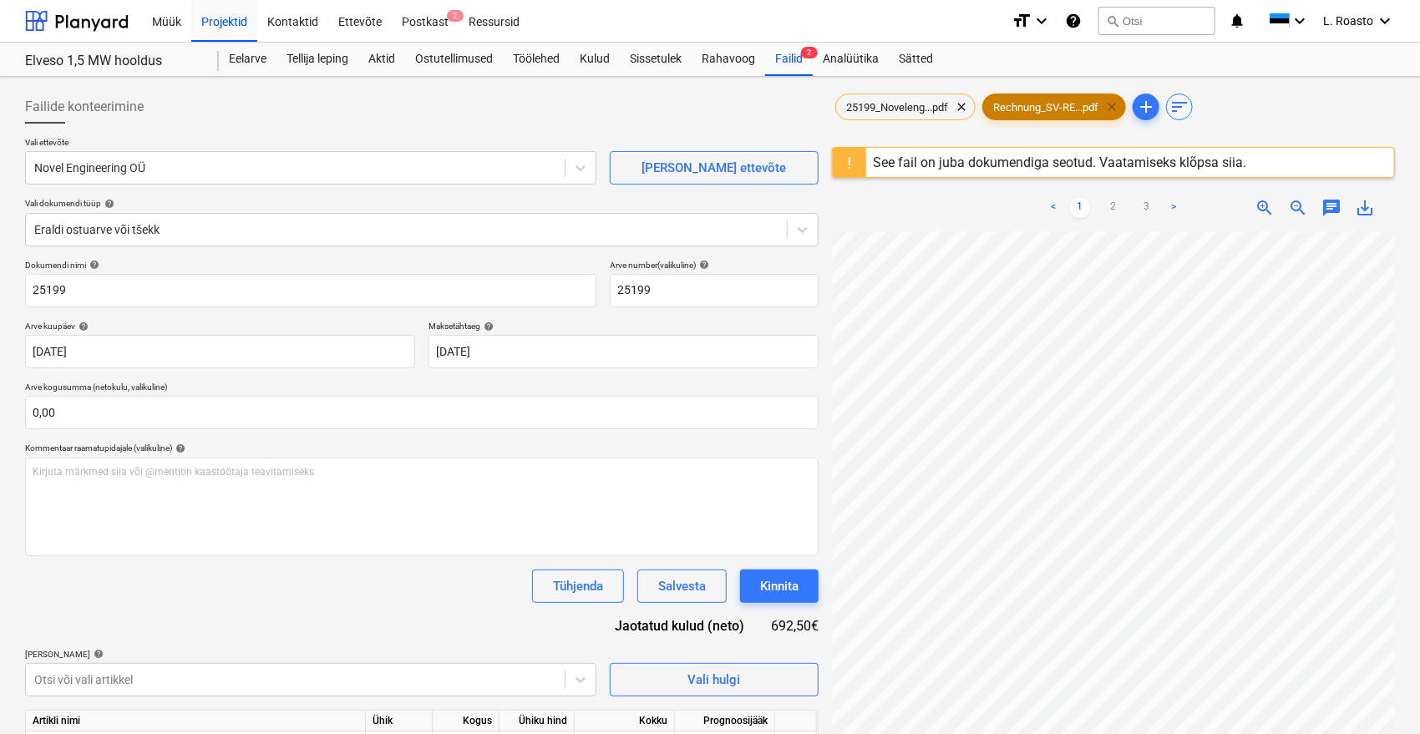
click at [1115, 105] on span "clear" at bounding box center [1112, 107] width 20 height 20
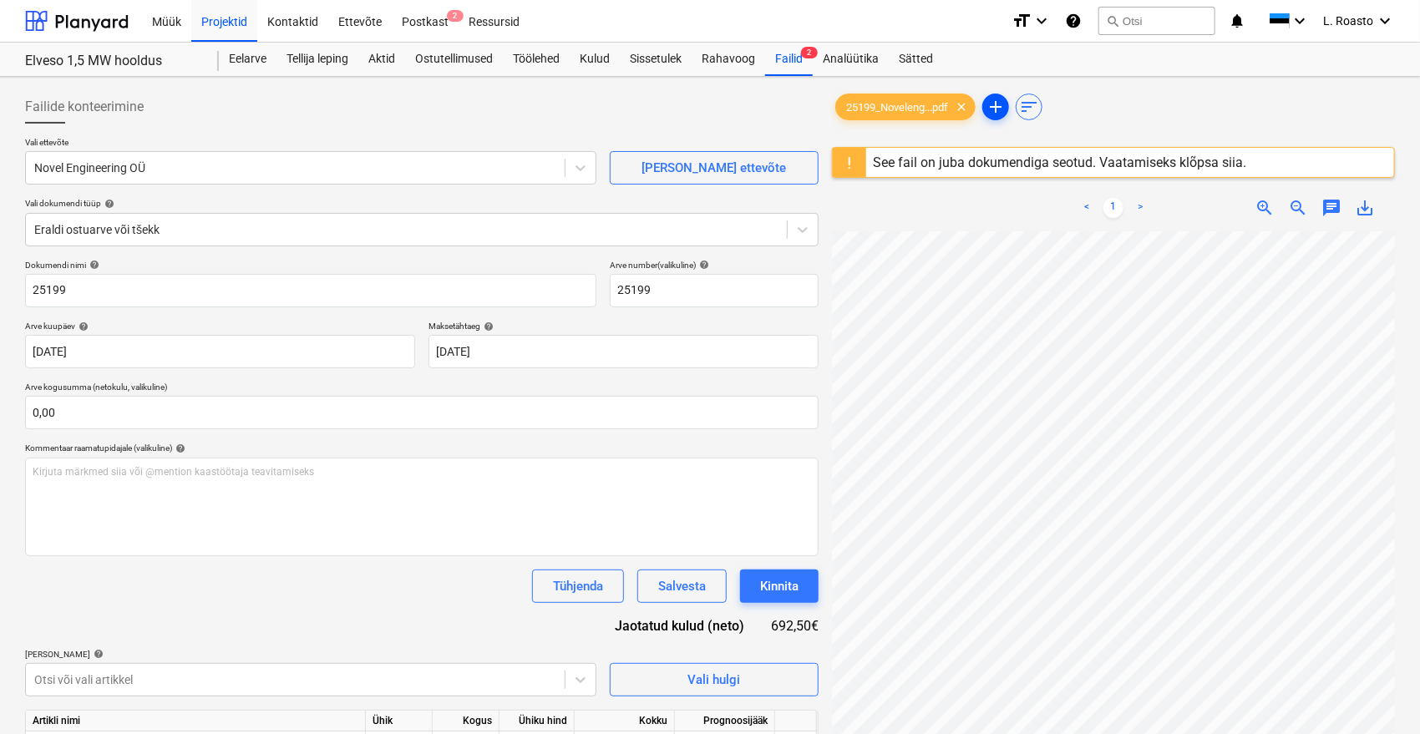
click at [997, 102] on span "add" at bounding box center [996, 107] width 20 height 20
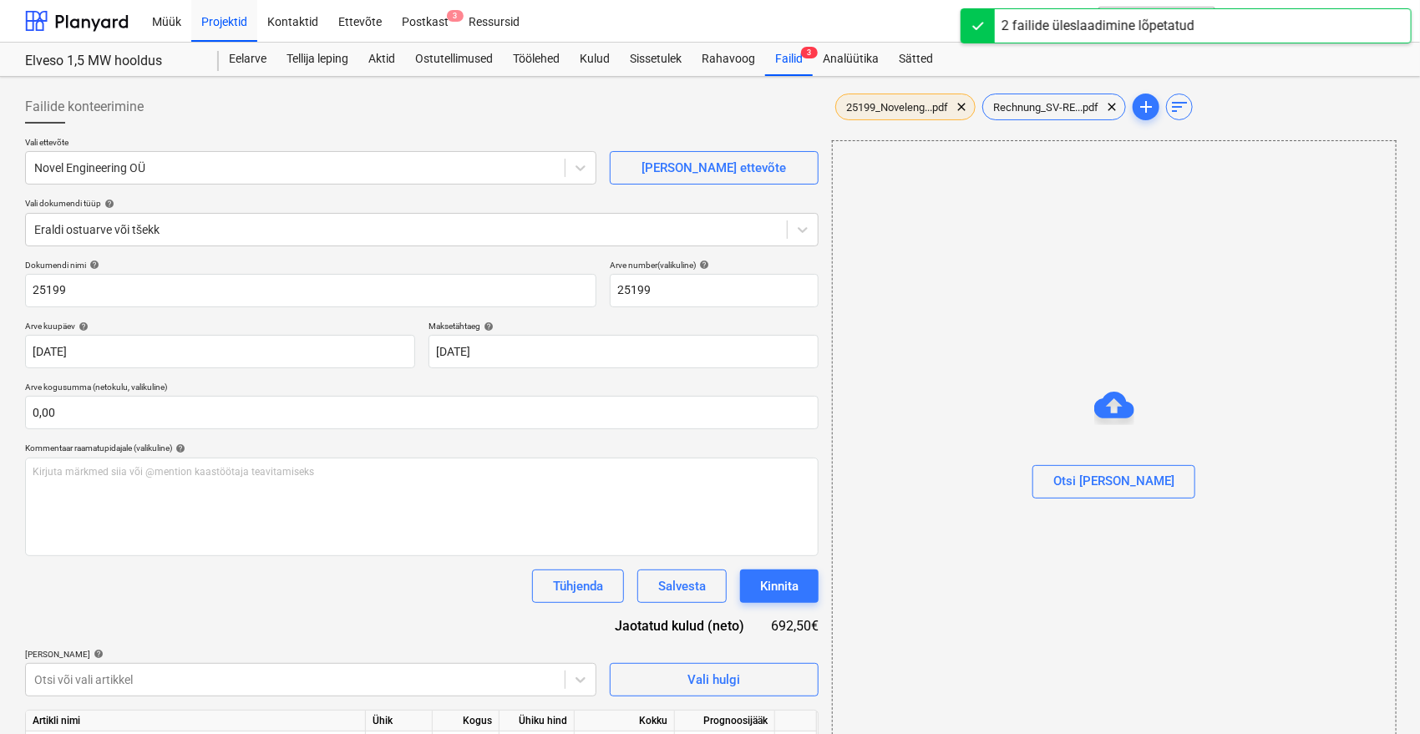
click at [881, 99] on div "25199_Noveleng...pdf clear" at bounding box center [905, 107] width 140 height 27
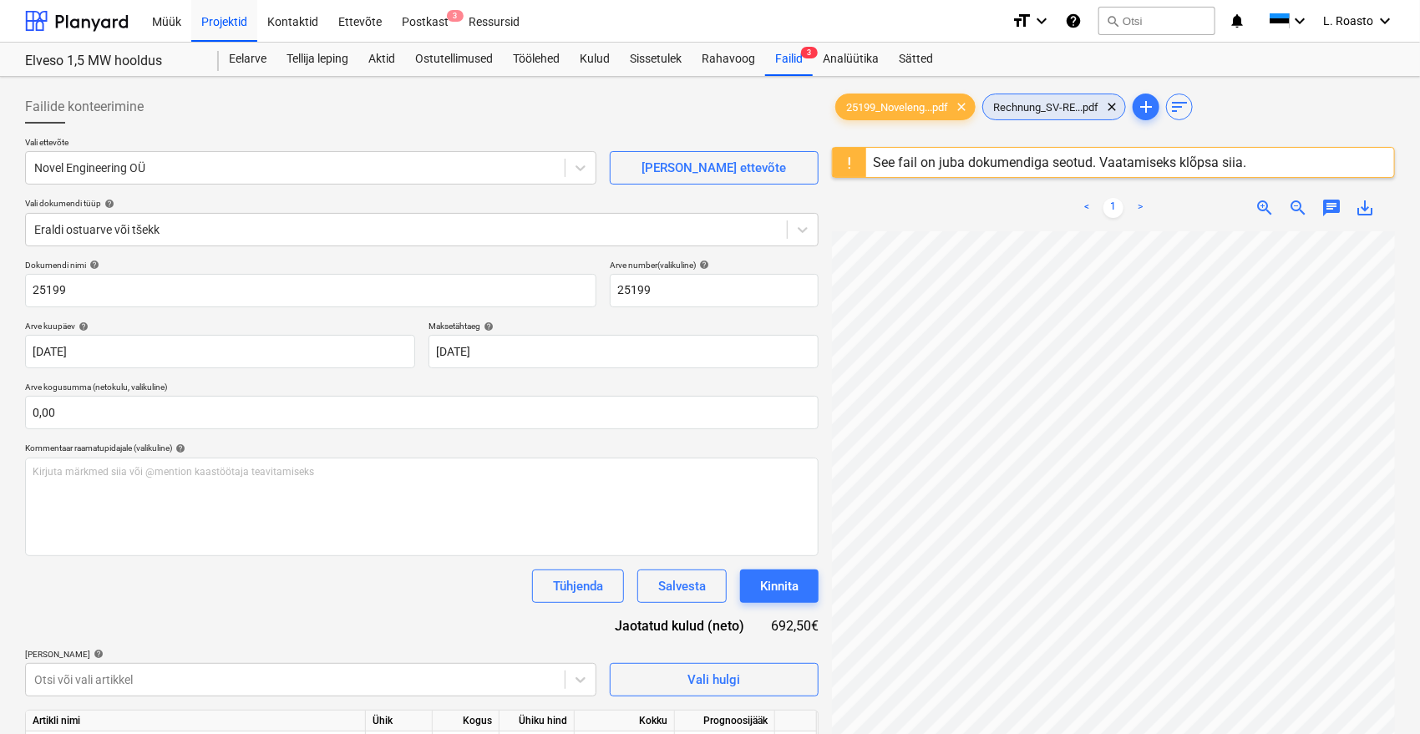
click at [1030, 101] on span "Rechnung_SV-RE...pdf" at bounding box center [1045, 107] width 125 height 13
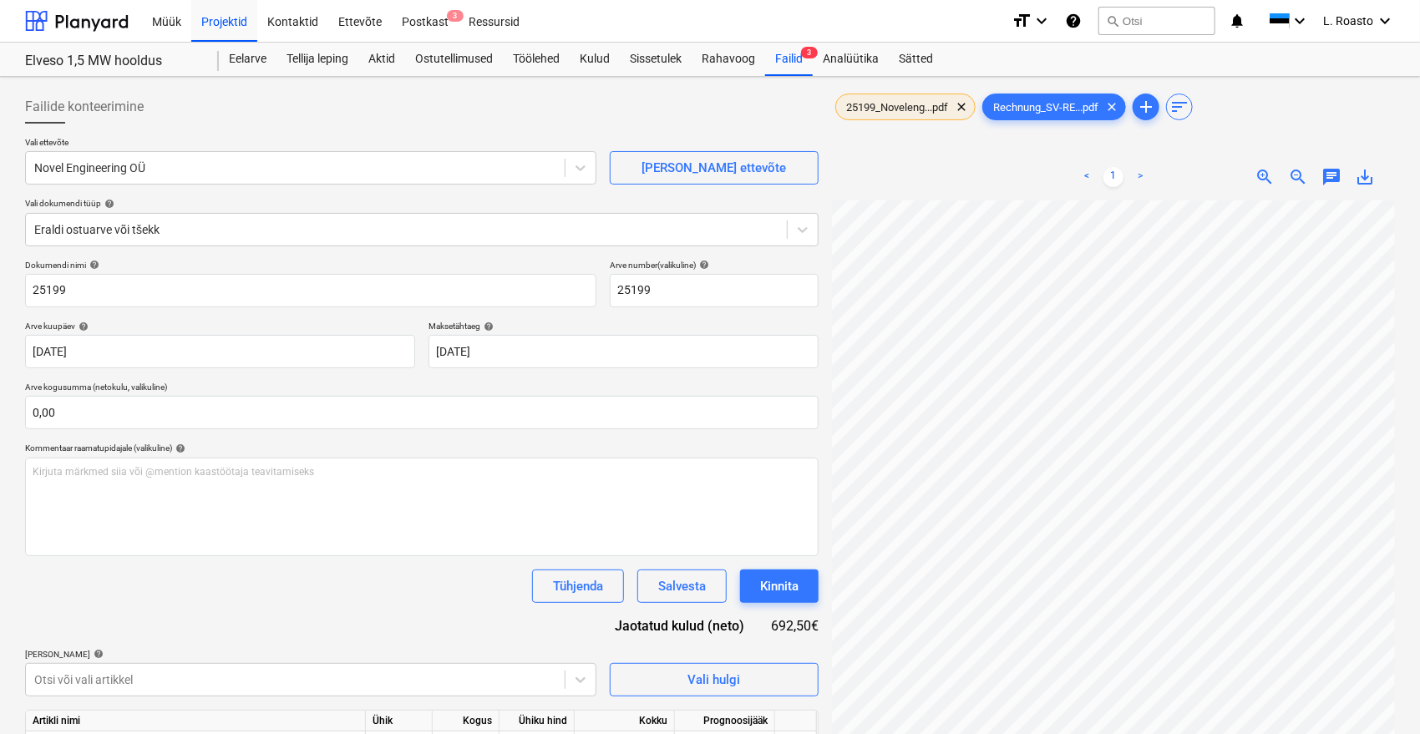
click at [914, 95] on div "25199_Noveleng...pdf clear" at bounding box center [905, 107] width 140 height 27
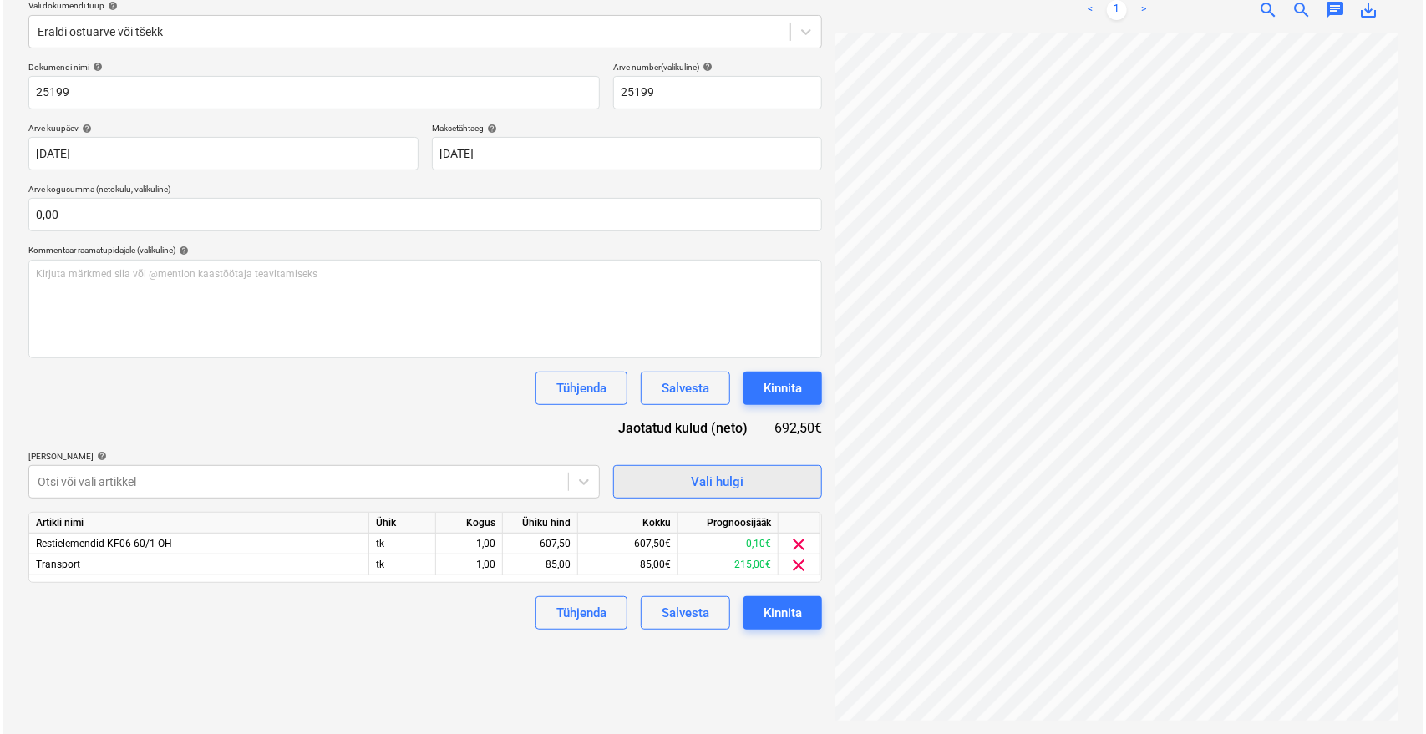
scroll to position [19, 67]
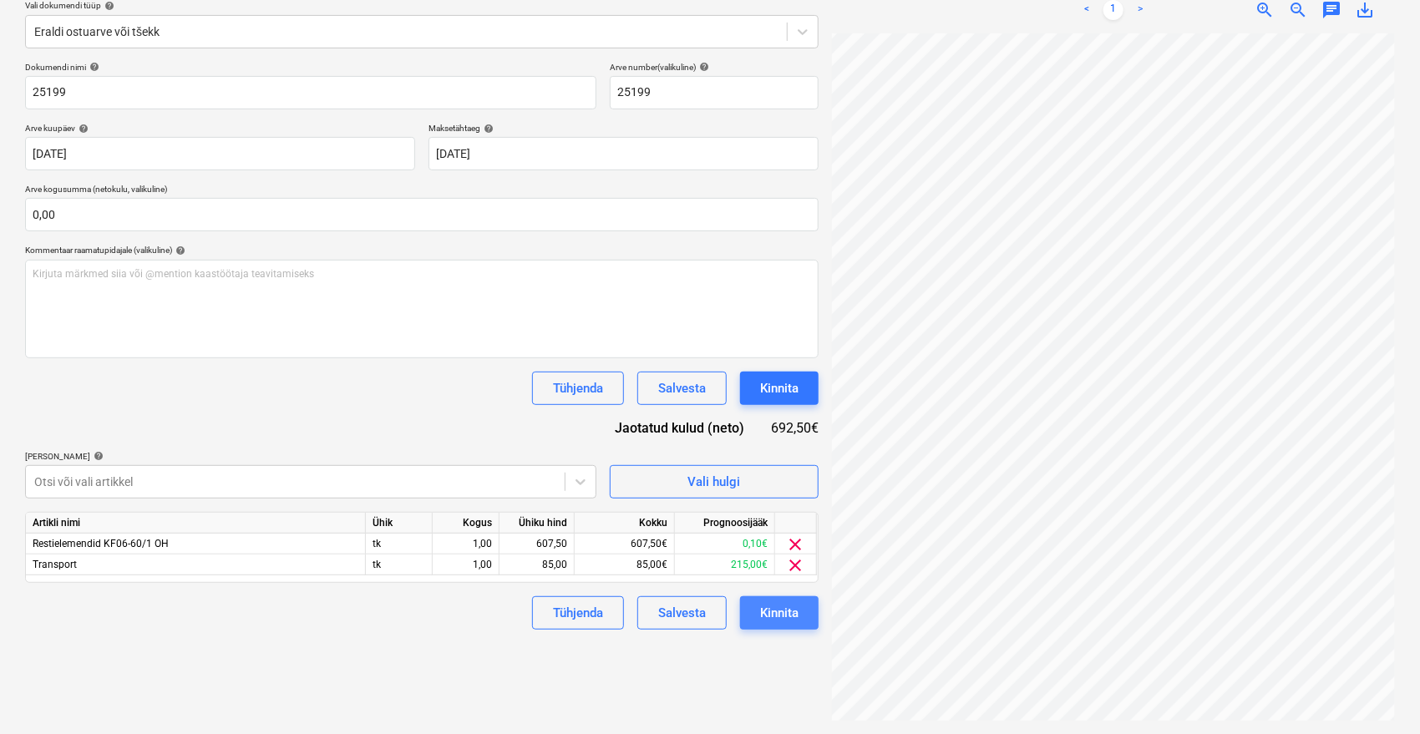
click at [801, 616] on button "Kinnita" at bounding box center [779, 612] width 79 height 33
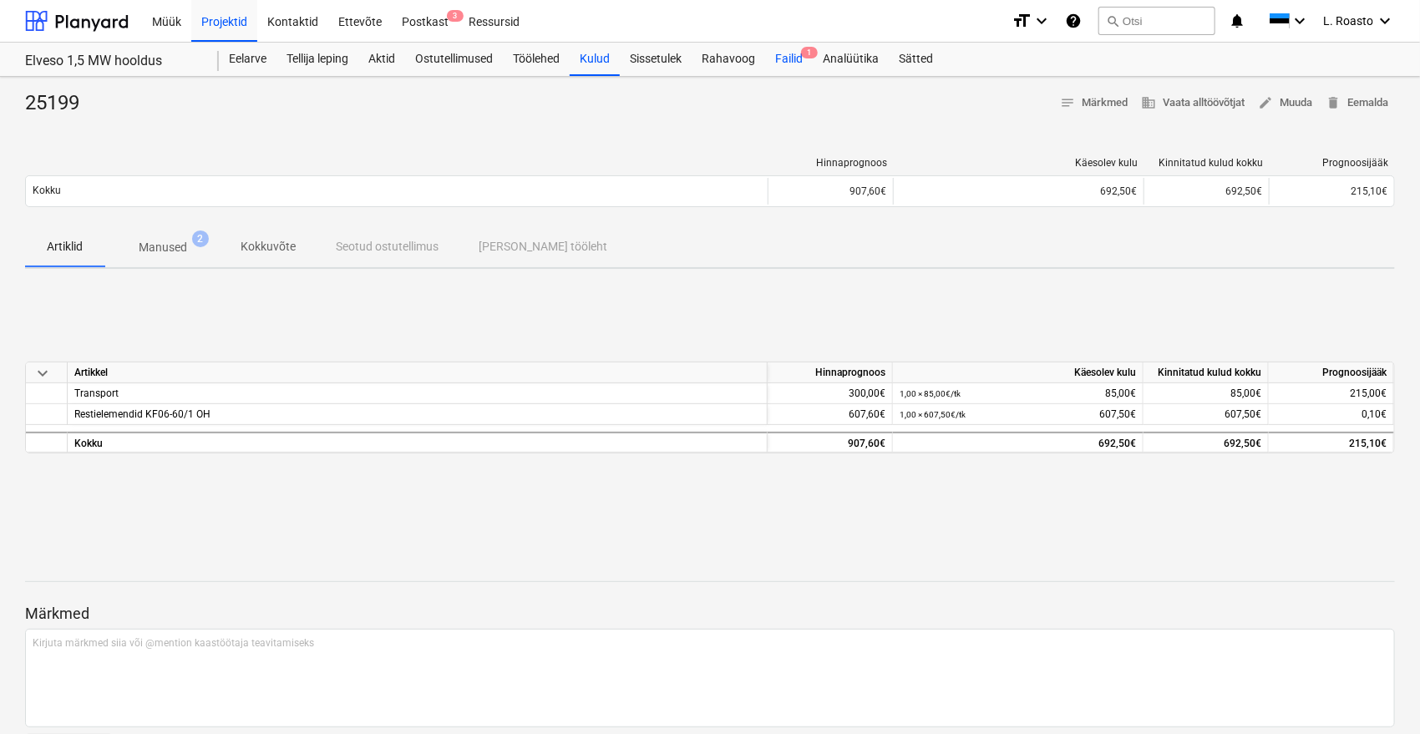
click at [782, 55] on div "Failid 1" at bounding box center [789, 59] width 48 height 33
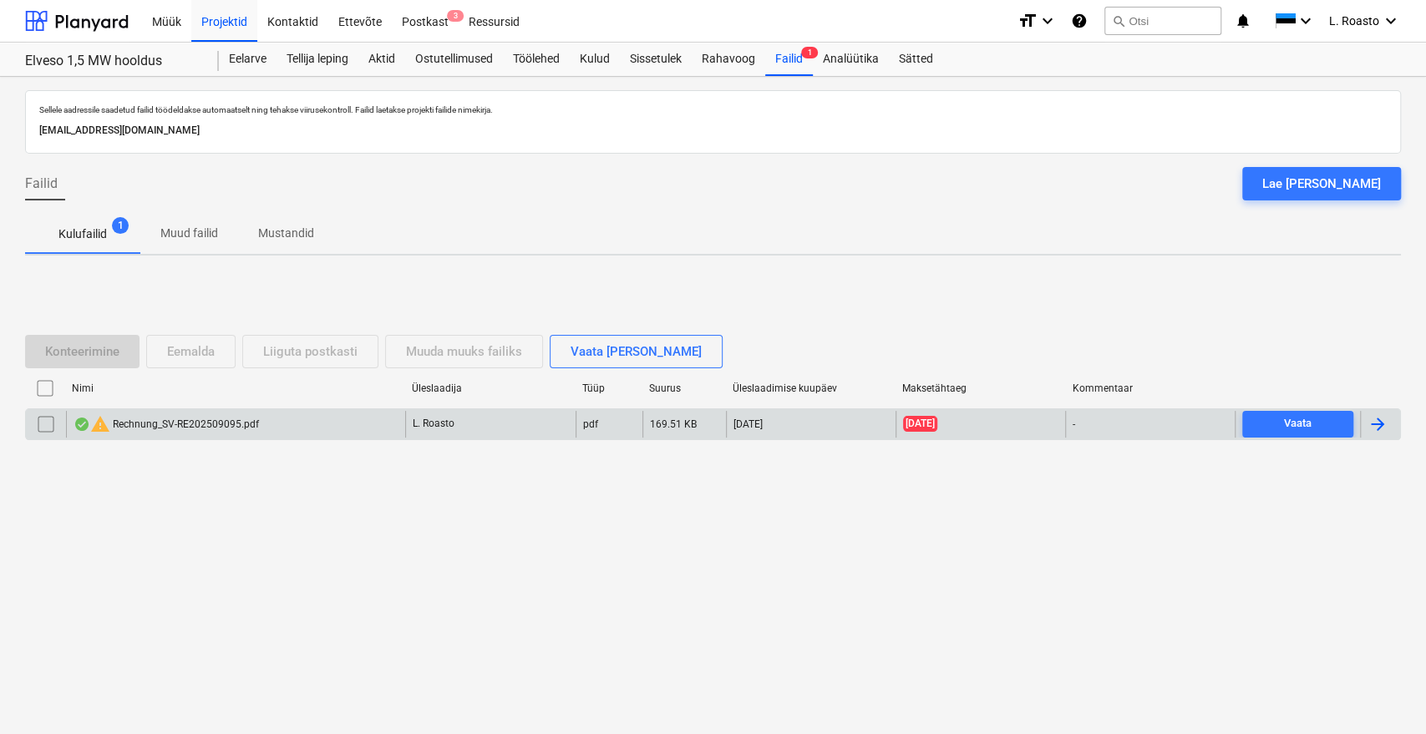
click at [45, 425] on input "checkbox" at bounding box center [46, 424] width 27 height 27
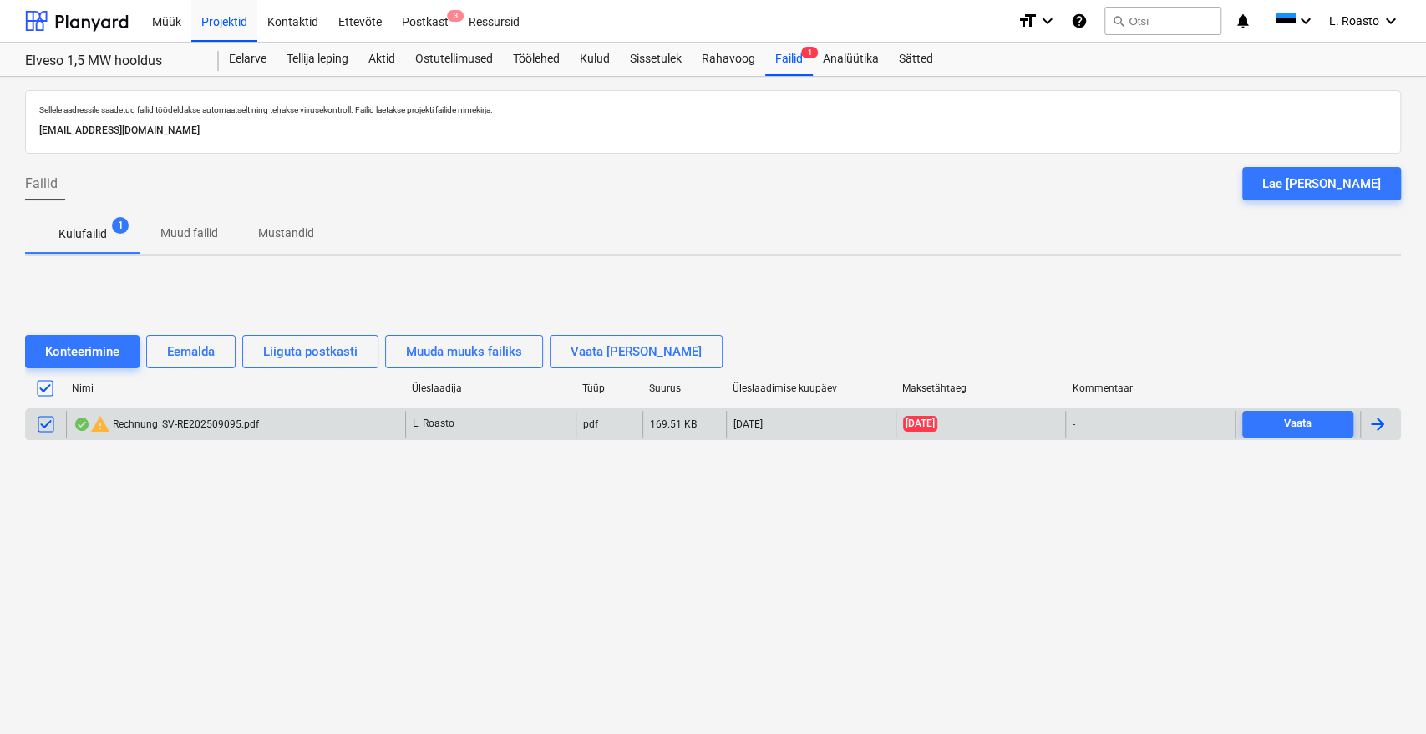
click at [242, 533] on div "Sellele aadressile saadetud failid töödeldakse automaatselt ning tehakse viirus…" at bounding box center [713, 405] width 1426 height 657
click at [227, 423] on div "warning Rechnung_SV-RE202509095.pdf" at bounding box center [166, 424] width 185 height 20
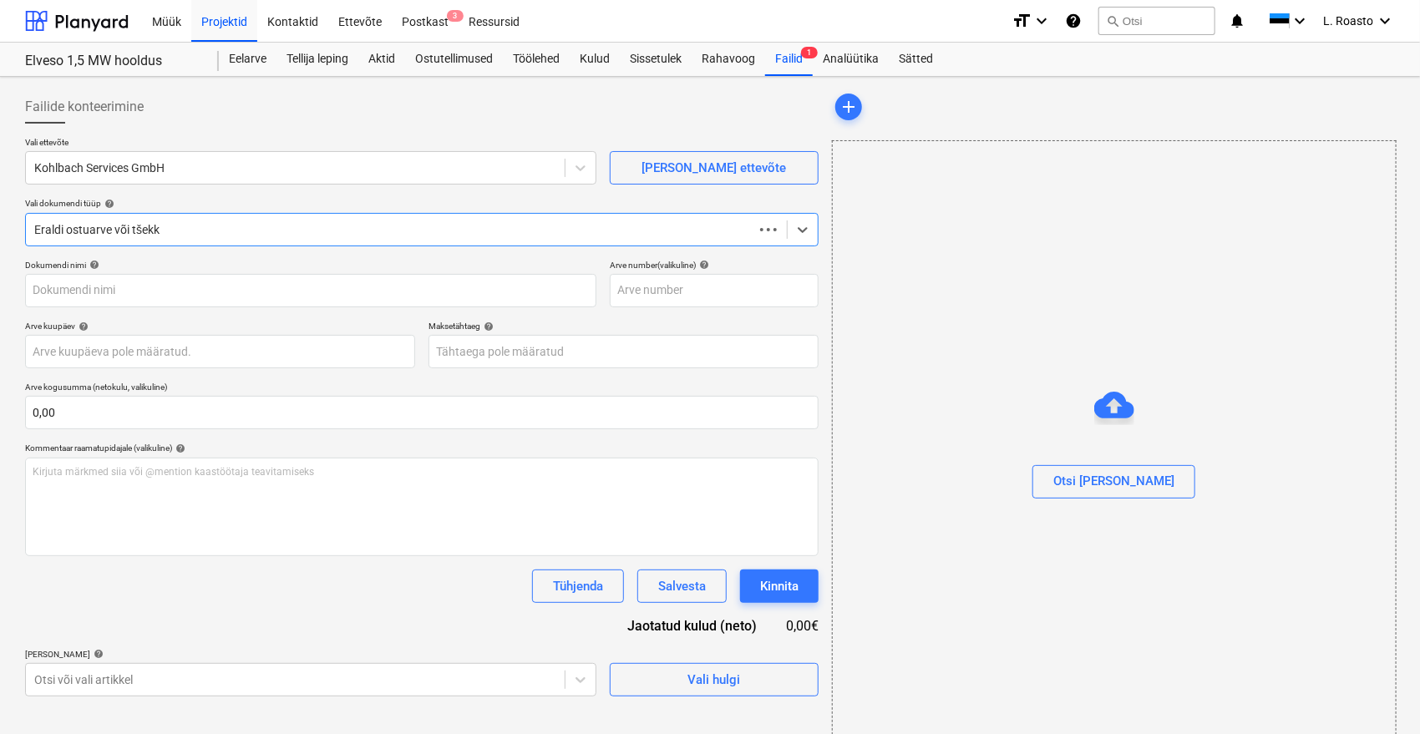
type input "SV-RE202509095"
type input "[DATE]"
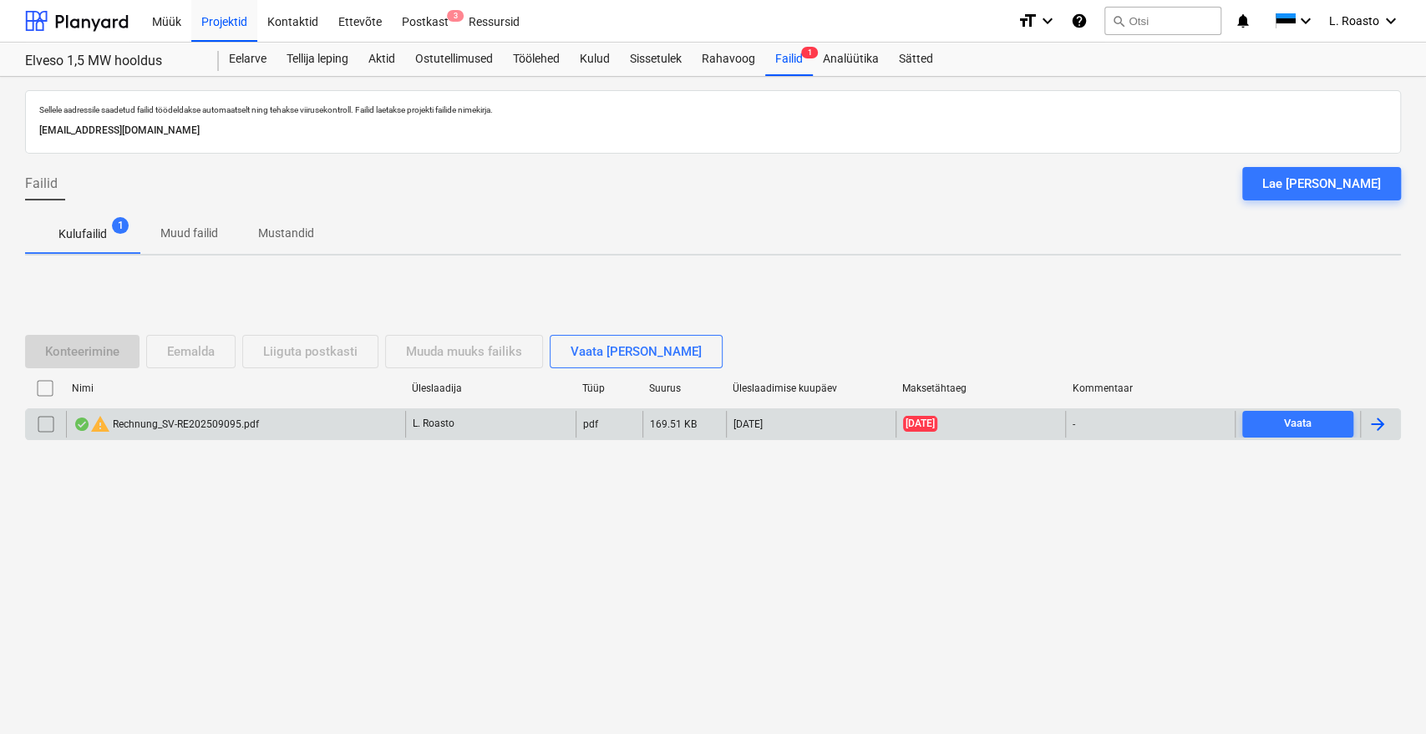
click at [34, 415] on input "checkbox" at bounding box center [46, 424] width 27 height 27
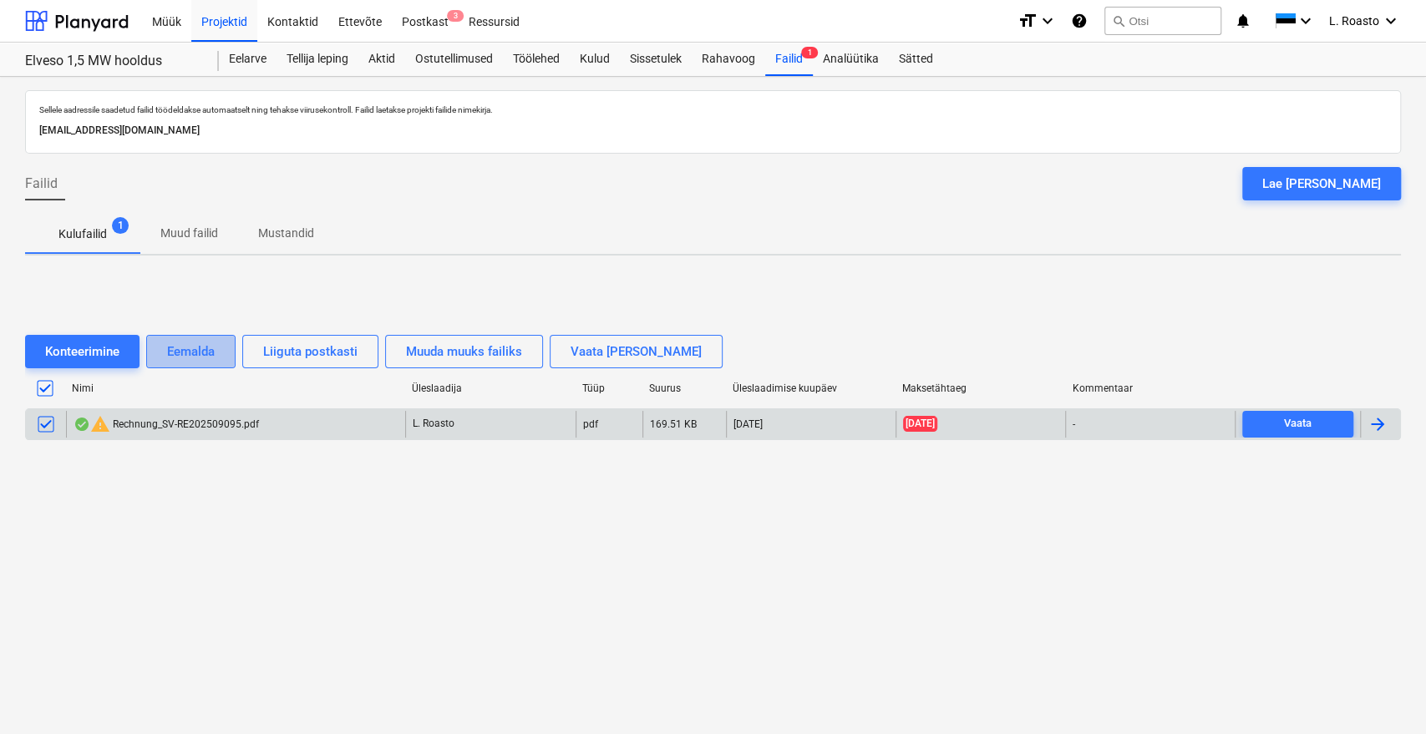
click at [187, 359] on div "Eemalda" at bounding box center [191, 352] width 48 height 22
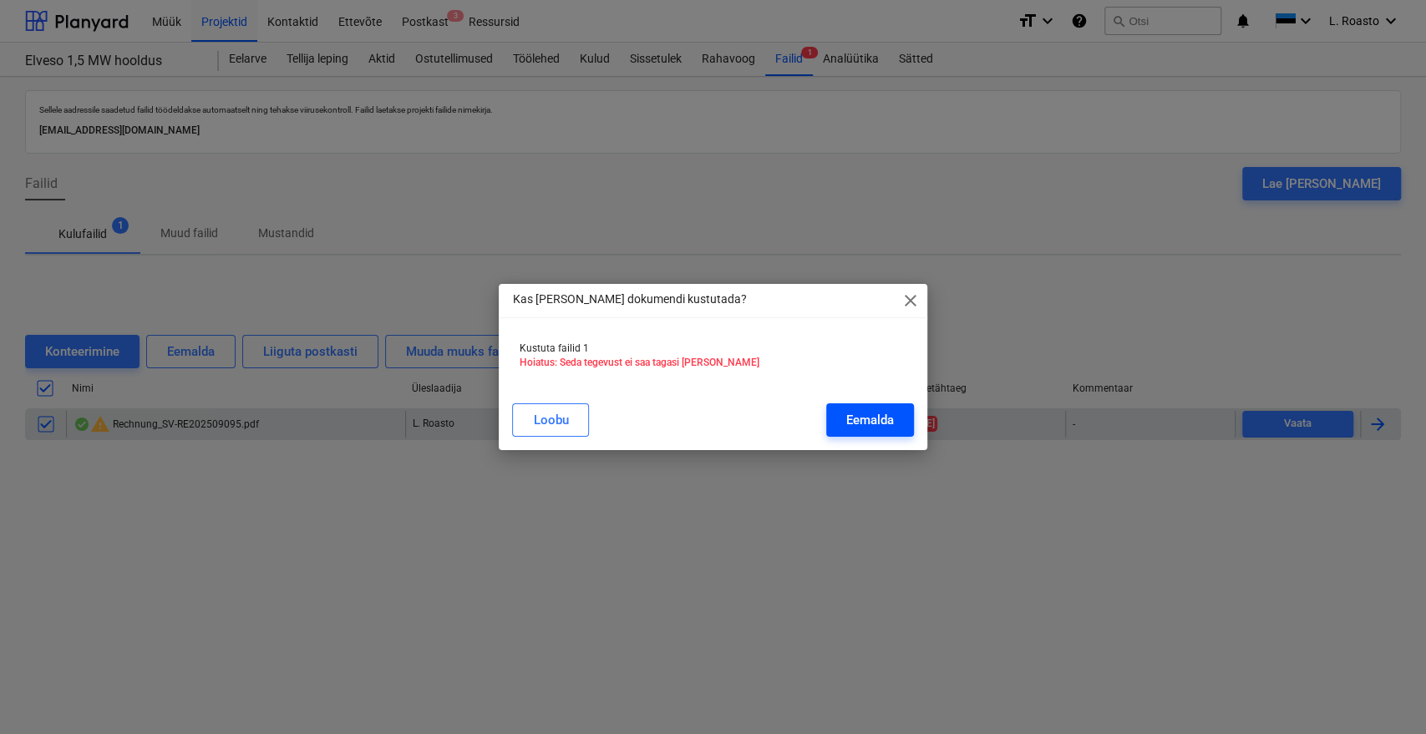
click at [894, 419] on button "Eemalda" at bounding box center [870, 419] width 88 height 33
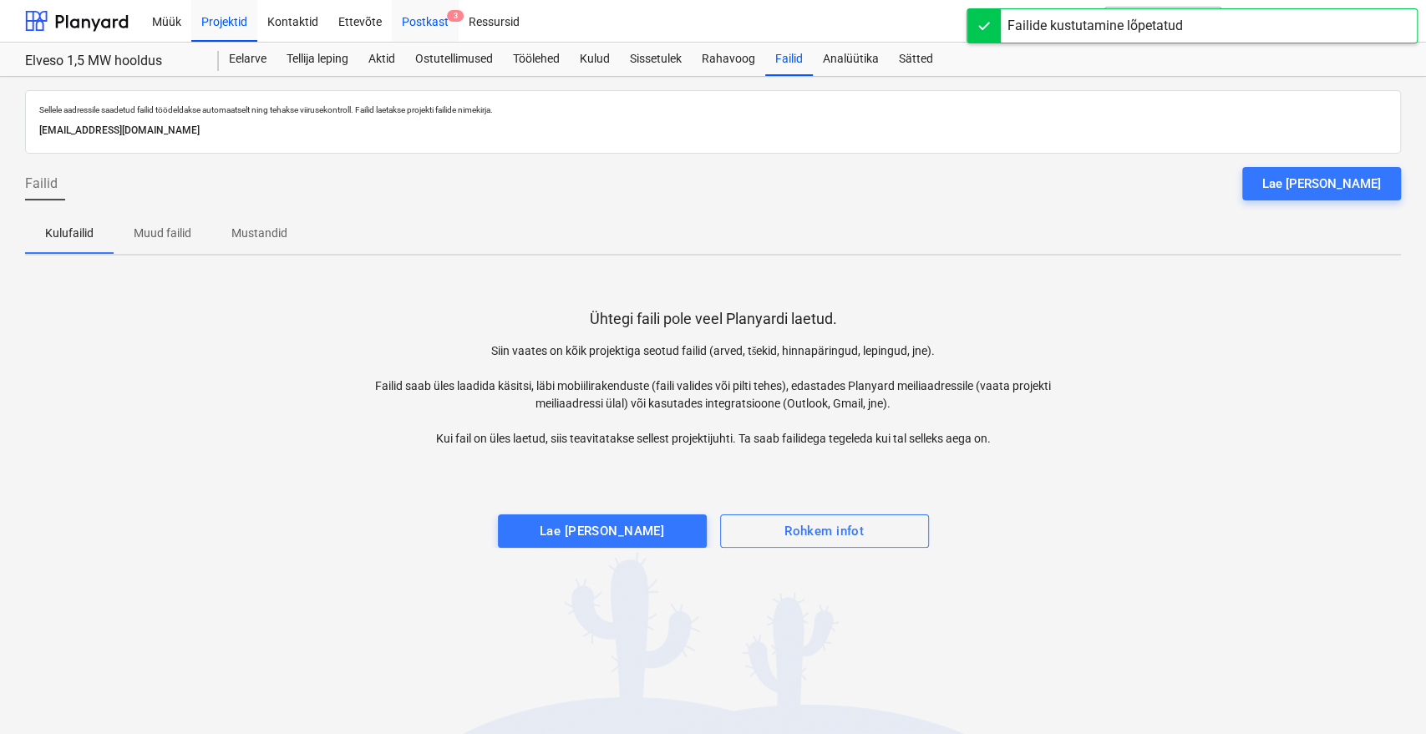
click at [408, 17] on div "Postkast 3" at bounding box center [425, 20] width 67 height 43
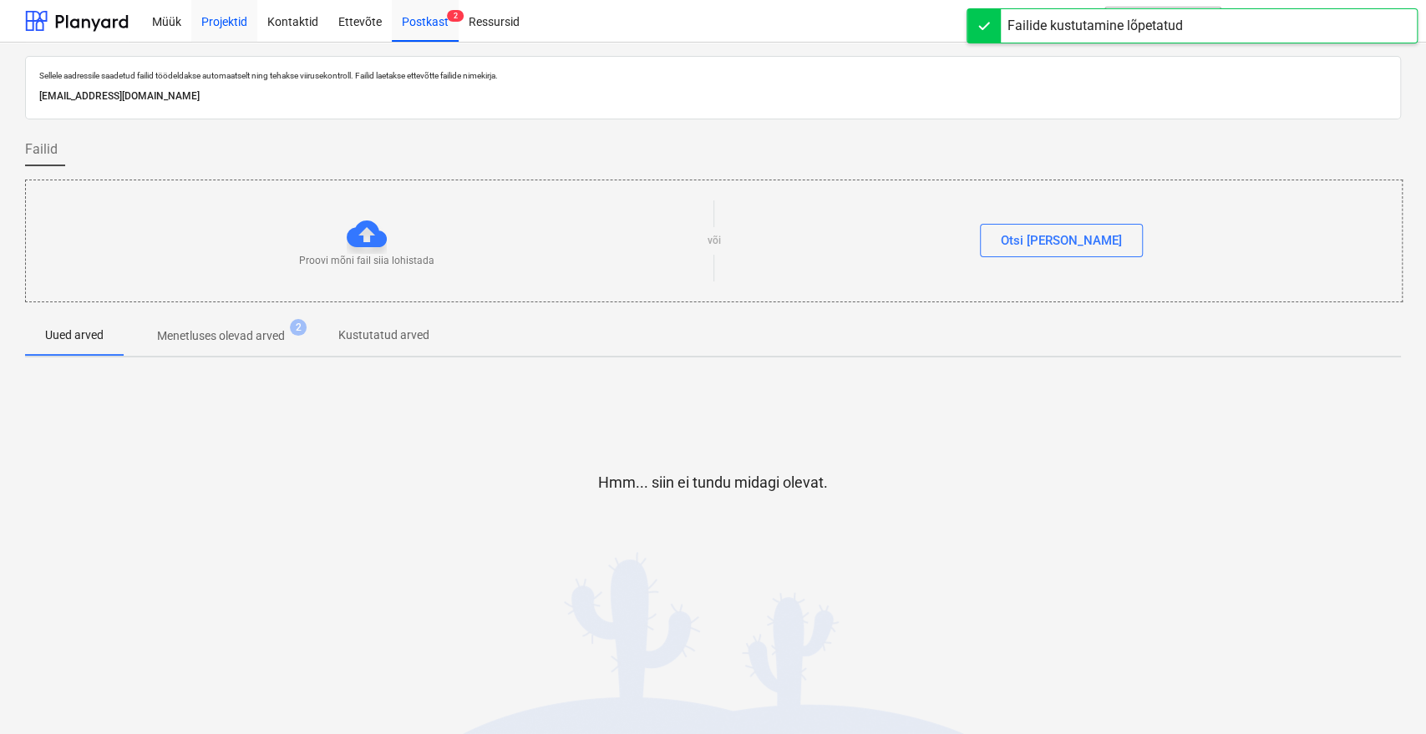
click at [234, 26] on div "Projektid" at bounding box center [224, 20] width 66 height 43
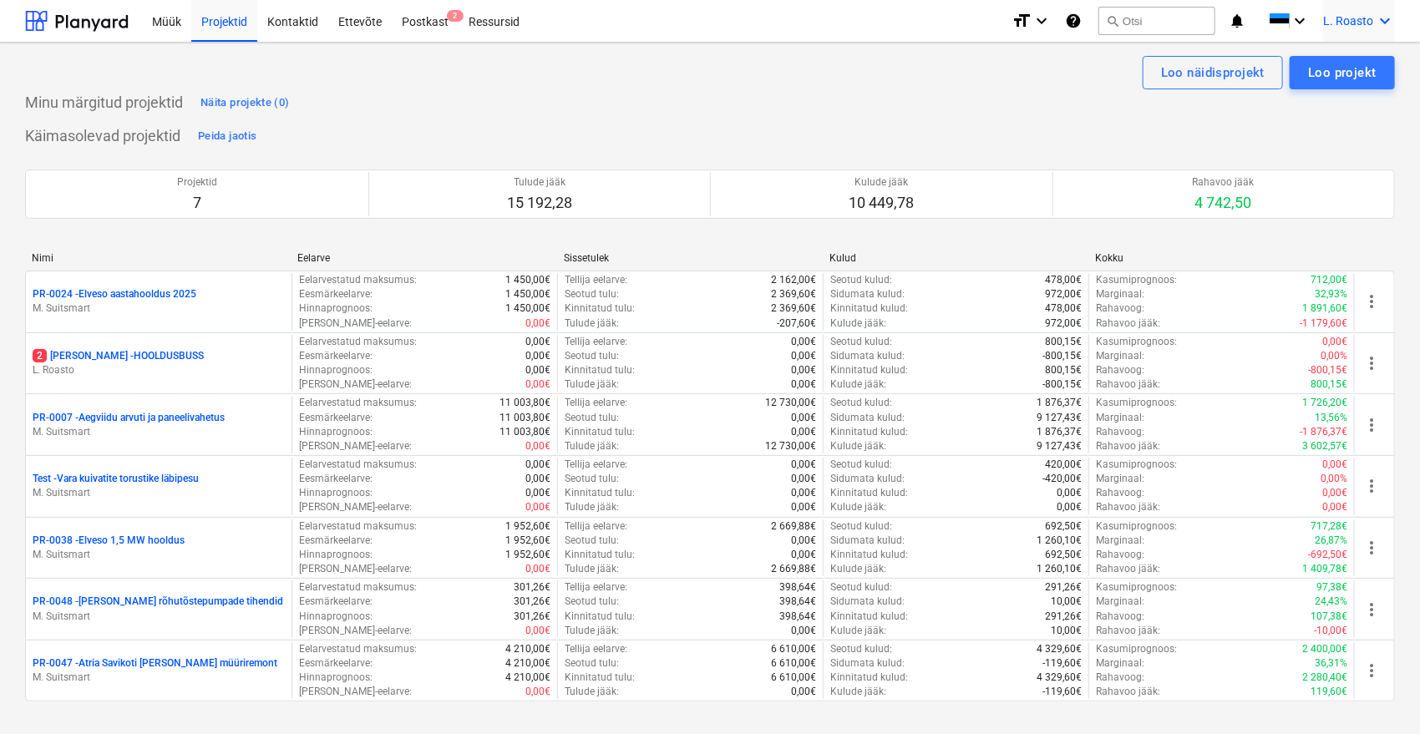
click at [1325, 25] on span "L. Roasto" at bounding box center [1348, 20] width 50 height 13
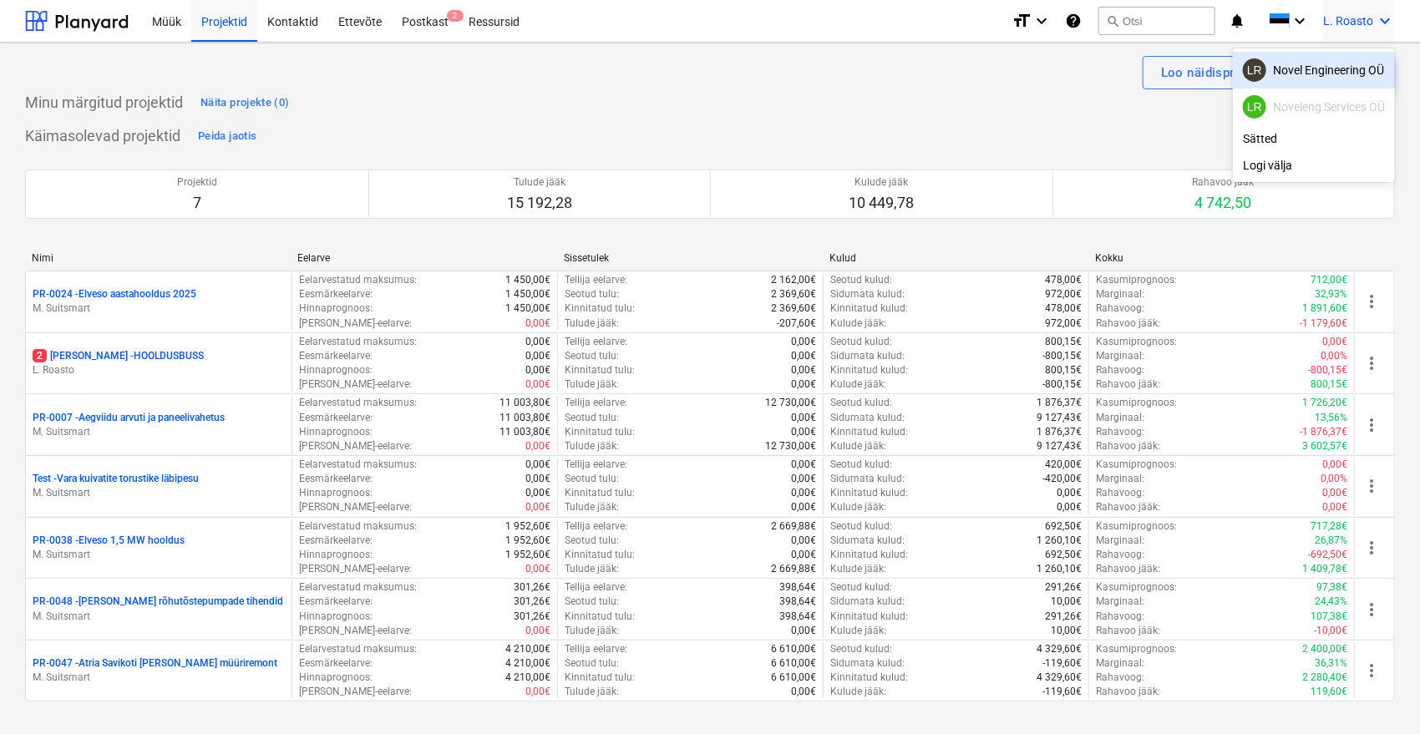
click at [1330, 59] on div "LR Novel Engineering OÜ" at bounding box center [1314, 69] width 142 height 23
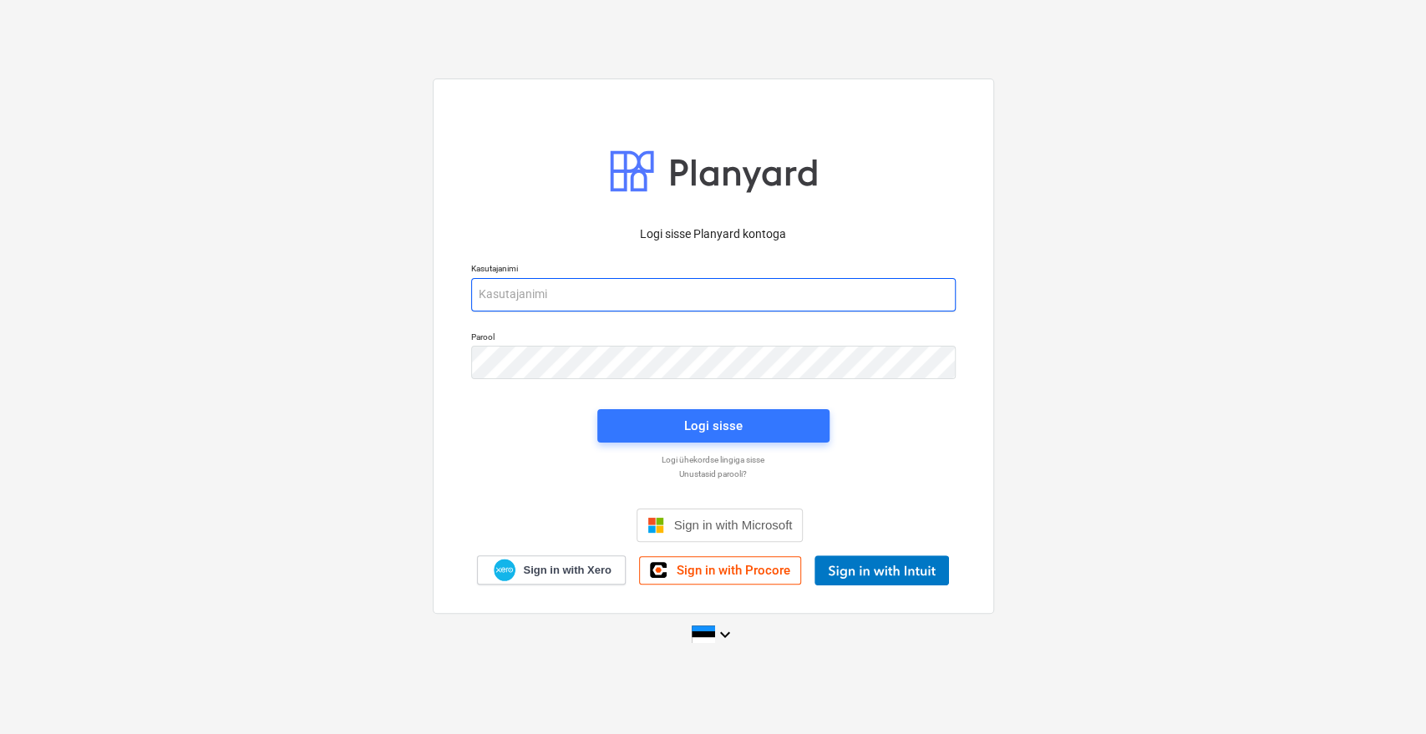
type input "[EMAIL_ADDRESS][DOMAIN_NAME]"
